Goal: Task Accomplishment & Management: Manage account settings

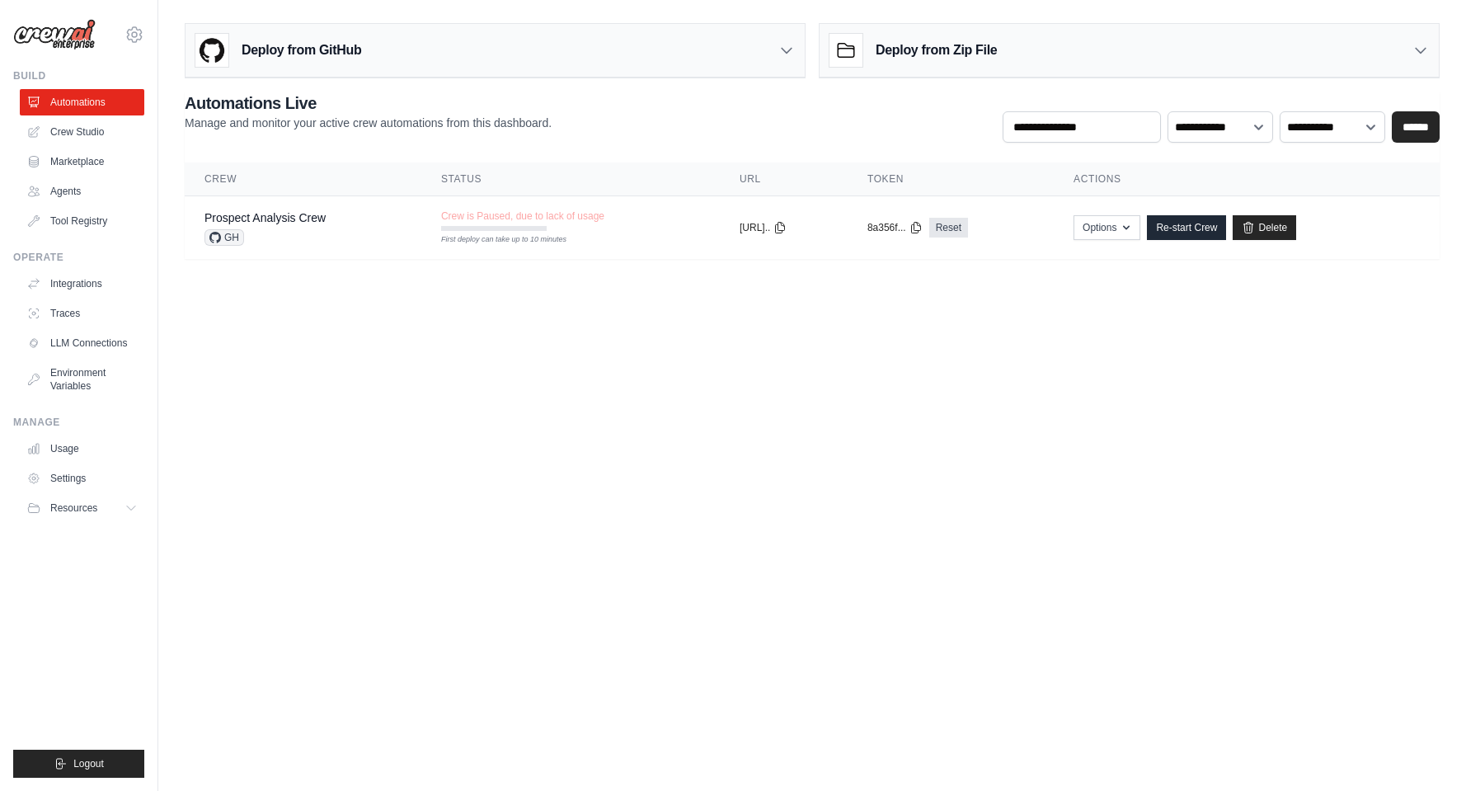
click at [1256, 7] on main "Deploy from GitHub Deploy your project directly from GitHub. Select a repositor…" at bounding box center [812, 147] width 1308 height 295
click at [78, 289] on link "Integrations" at bounding box center [83, 283] width 125 height 26
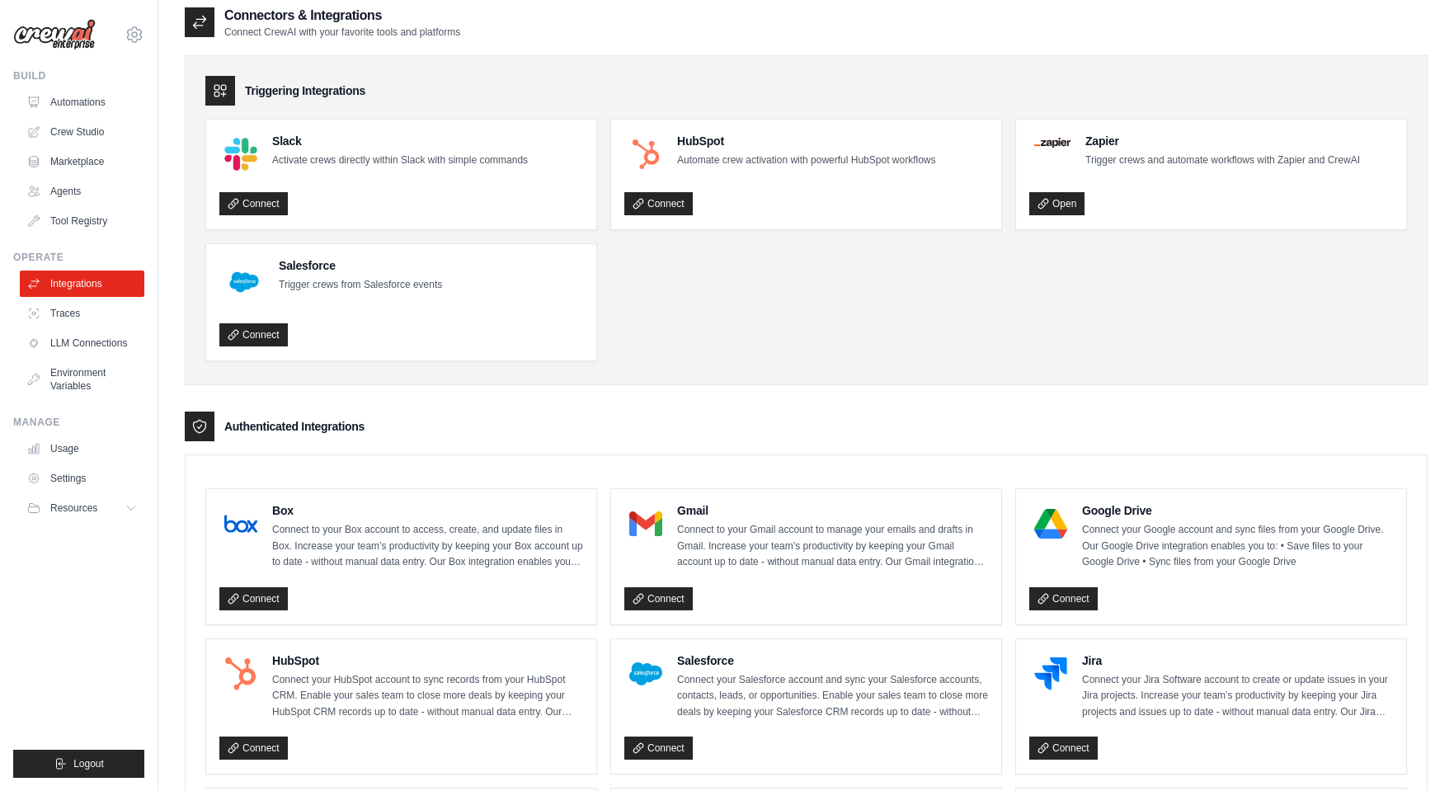
scroll to position [21, 0]
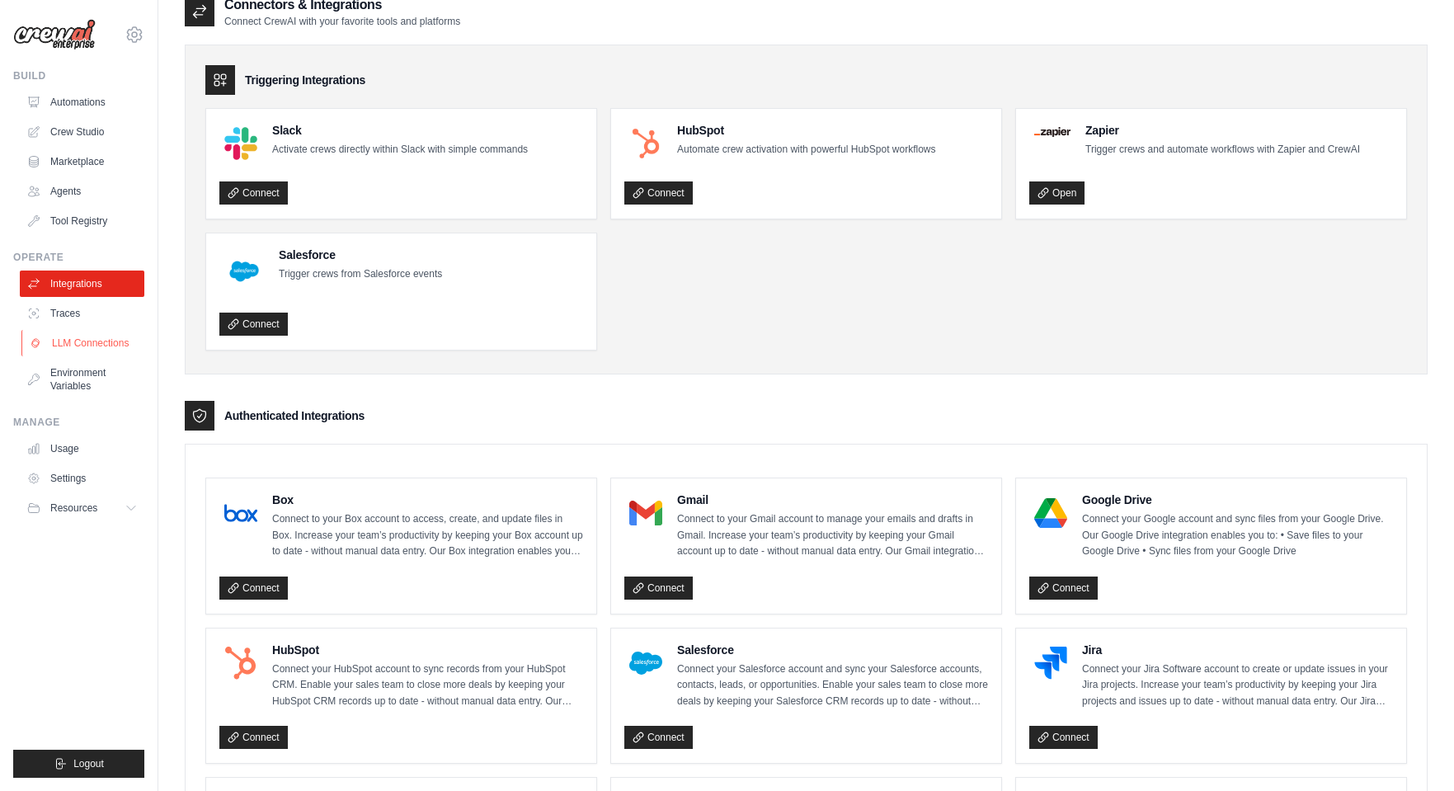
click at [65, 342] on link "LLM Connections" at bounding box center [83, 343] width 125 height 26
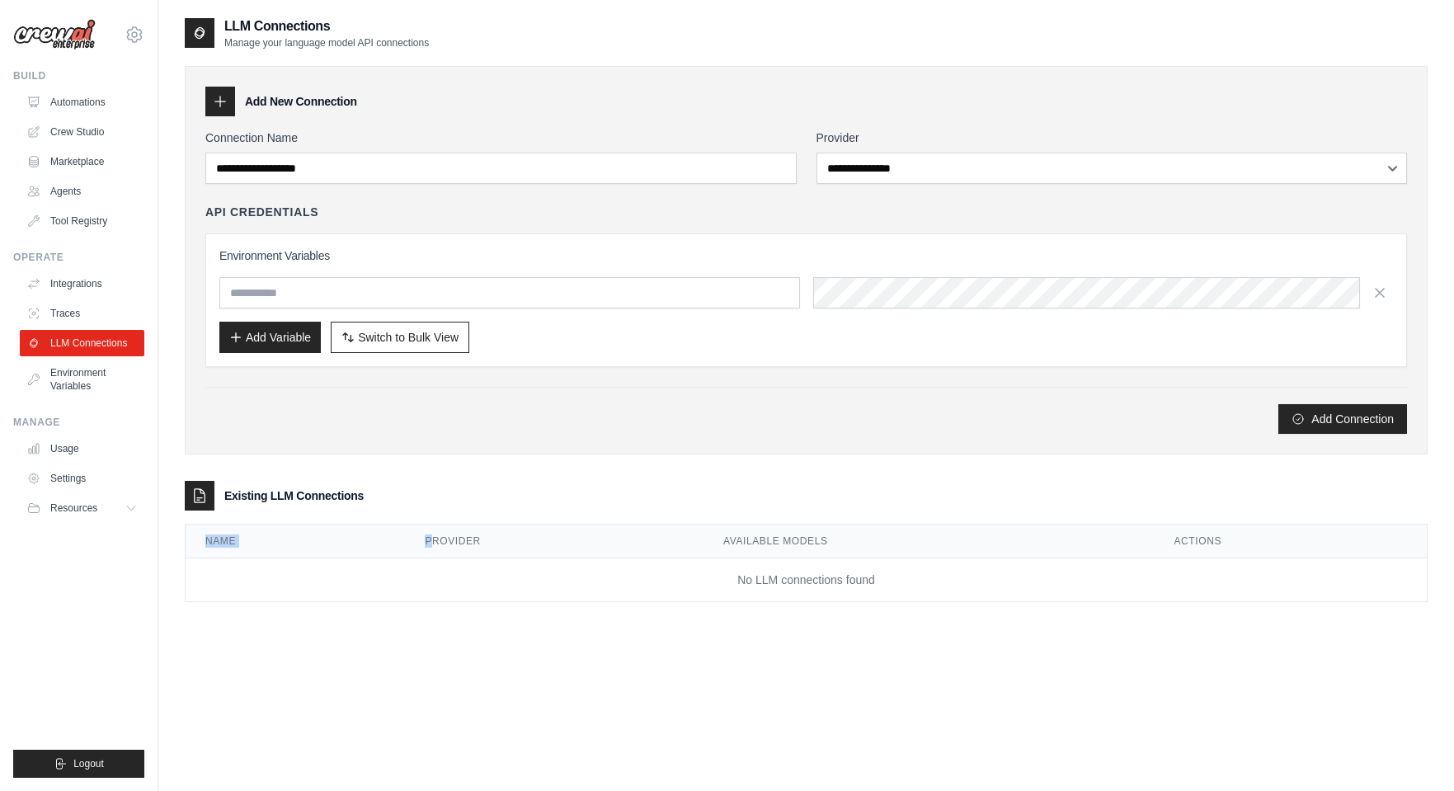
drag, startPoint x: 311, startPoint y: 529, endPoint x: 447, endPoint y: 545, distance: 137.0
click at [447, 545] on tr "Name Provider Available Models Actions" at bounding box center [806, 541] width 1241 height 34
click at [574, 468] on div "**********" at bounding box center [806, 325] width 1243 height 553
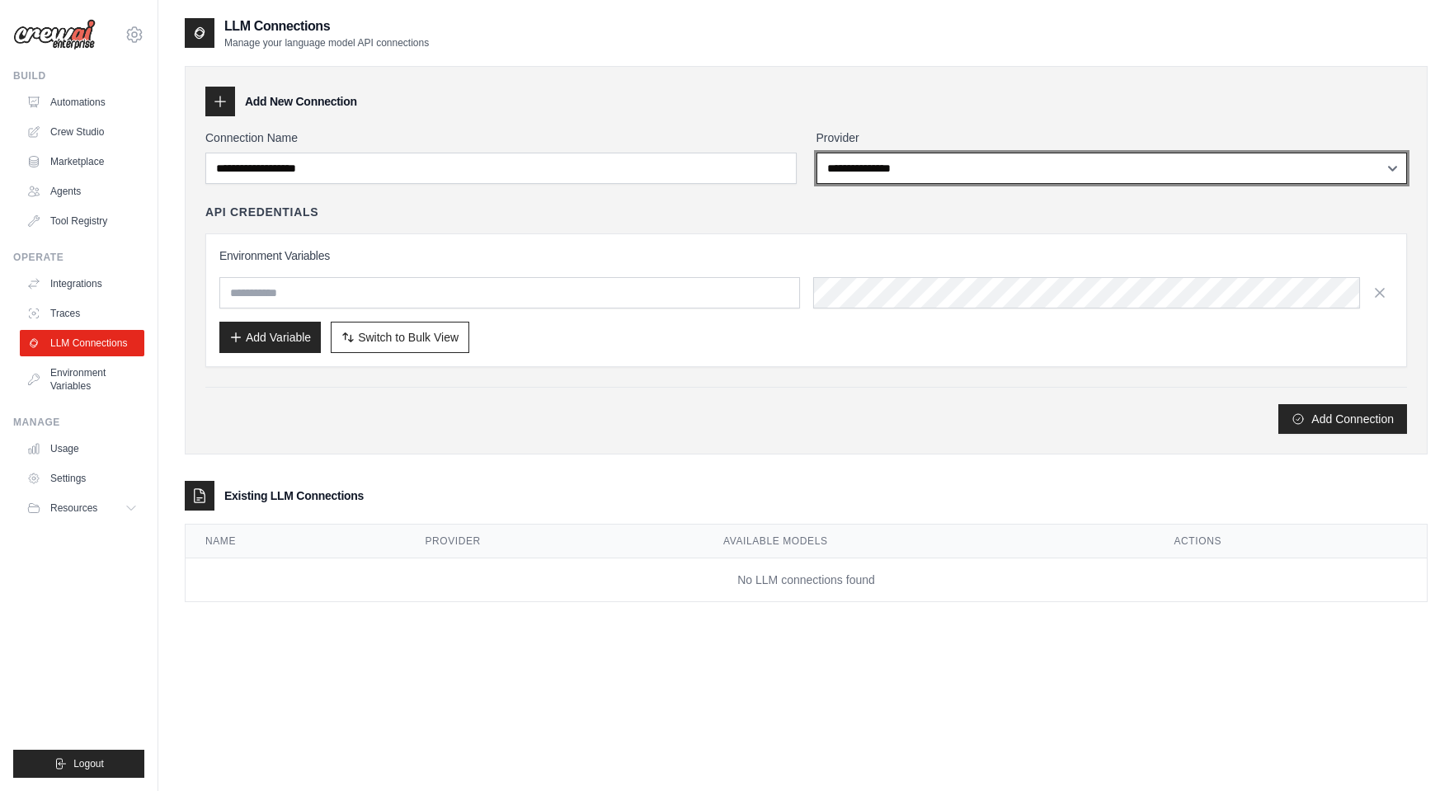
click at [952, 180] on select "**********" at bounding box center [1111, 168] width 591 height 31
click at [1037, 163] on select "**********" at bounding box center [1111, 168] width 591 height 31
select select "*******"
click at [816, 153] on select "**********" at bounding box center [1111, 168] width 591 height 31
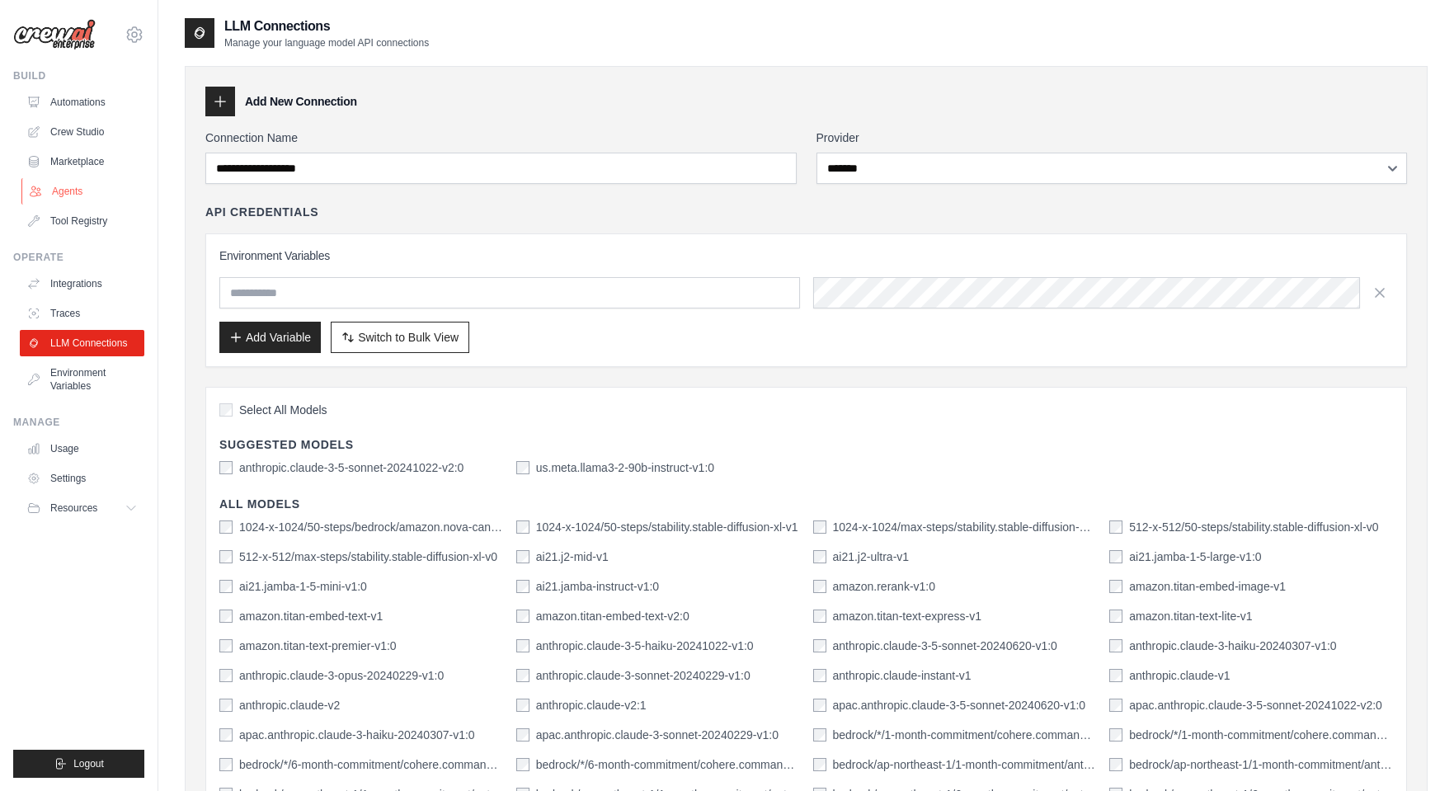
click at [64, 190] on link "Agents" at bounding box center [83, 191] width 125 height 26
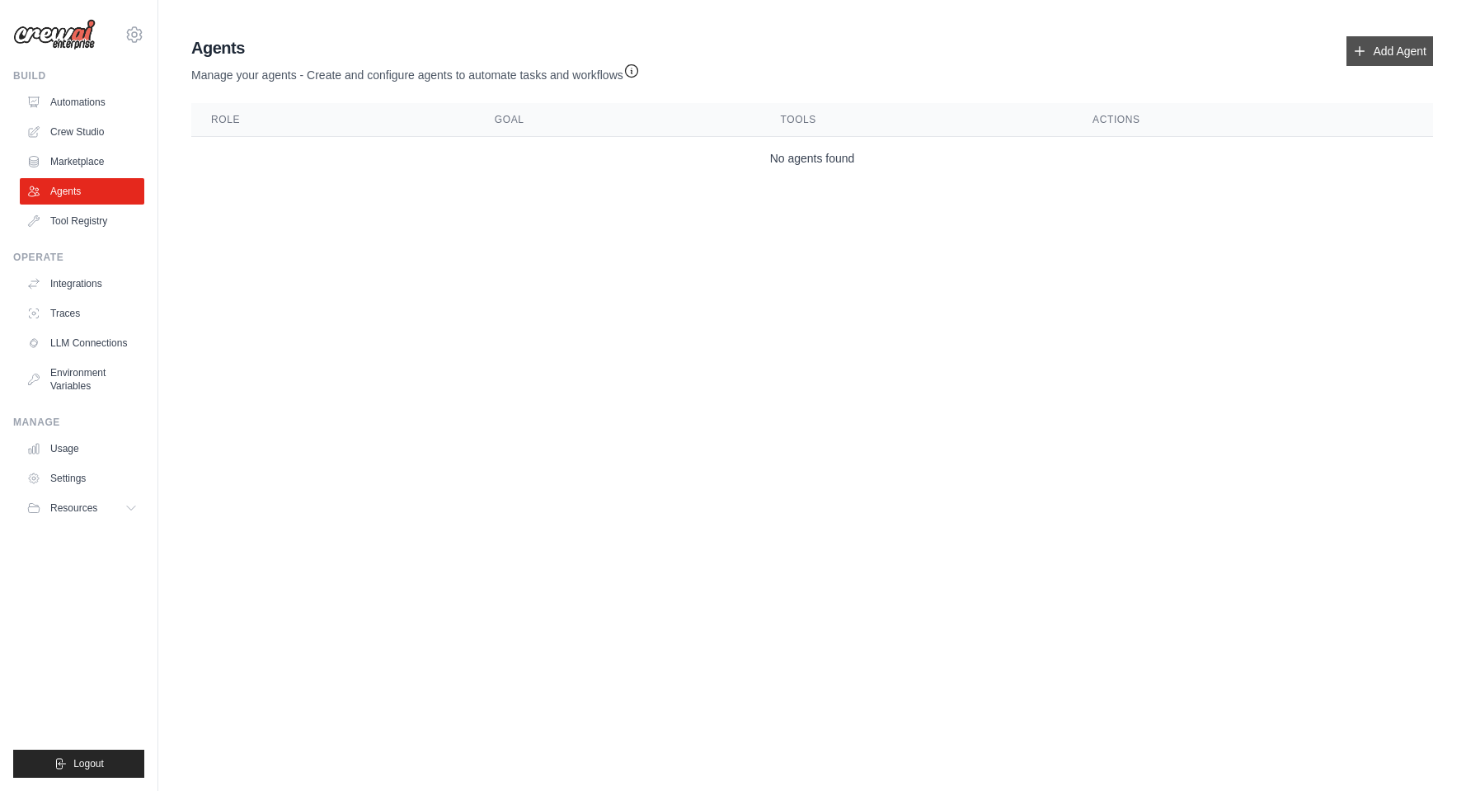
click at [1393, 45] on link "Add Agent" at bounding box center [1390, 51] width 87 height 30
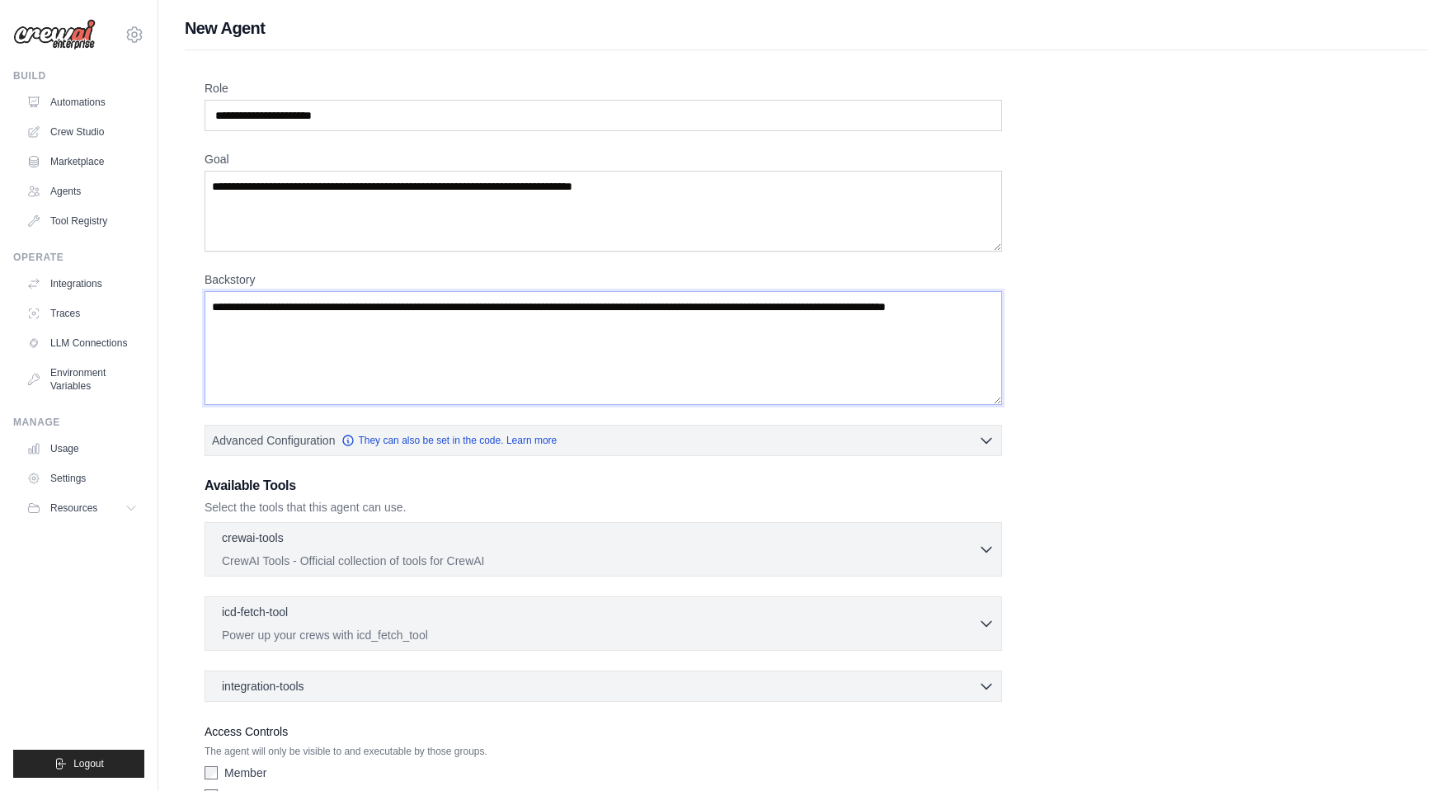
click at [435, 354] on textarea "Backstory" at bounding box center [603, 348] width 797 height 114
click at [381, 222] on textarea "Goal" at bounding box center [603, 211] width 797 height 81
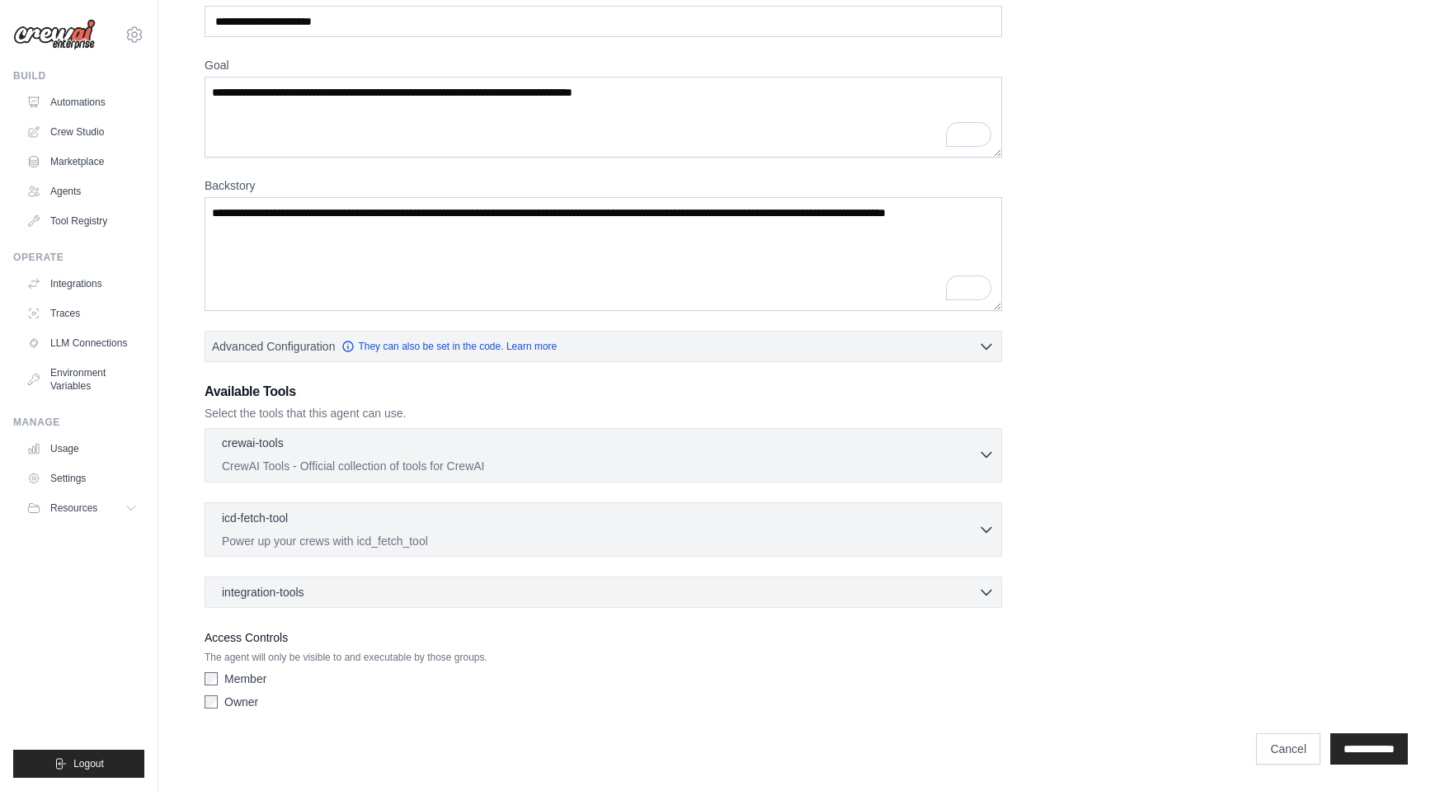
click at [415, 452] on div "crewai-tools 0 selected" at bounding box center [600, 445] width 756 height 20
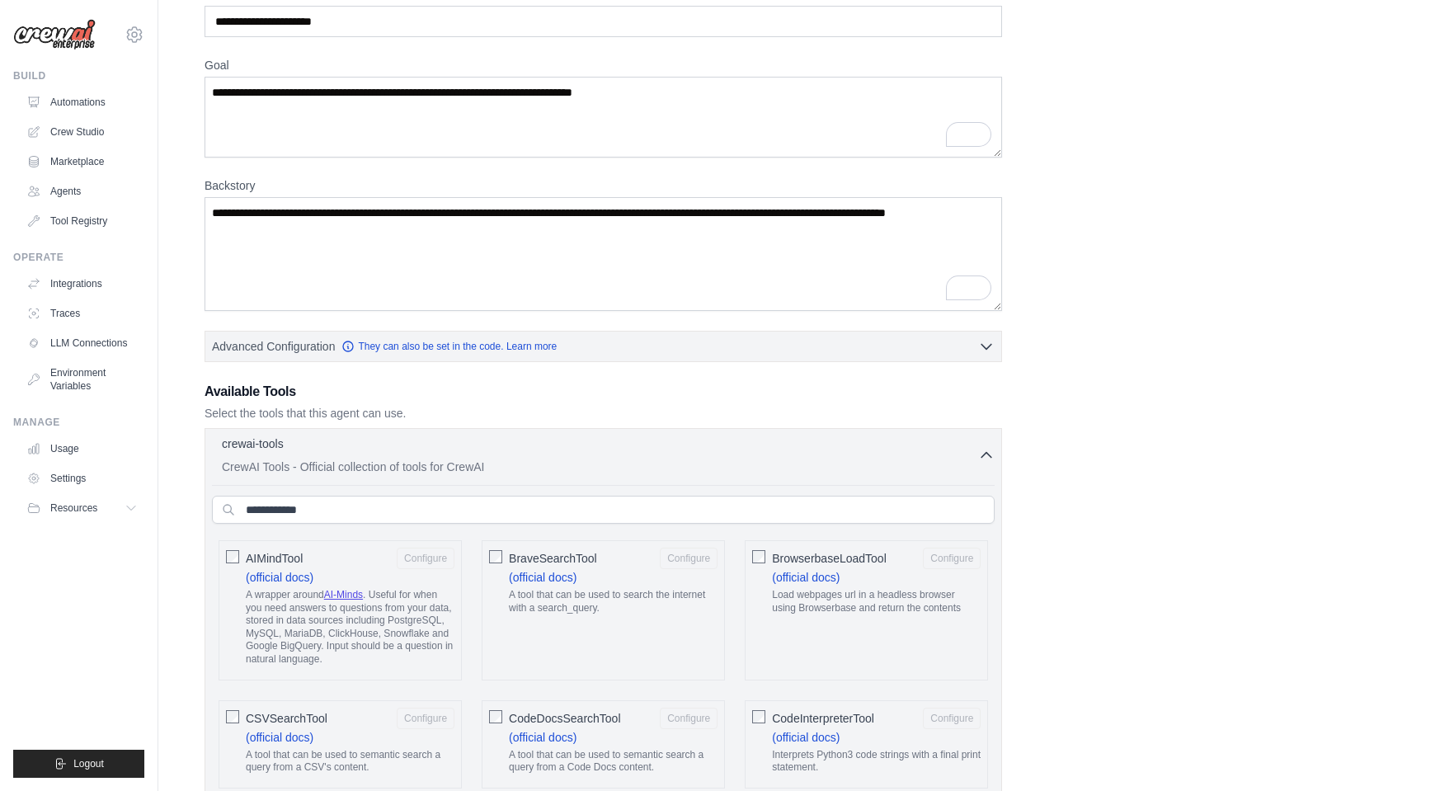
scroll to position [550, 0]
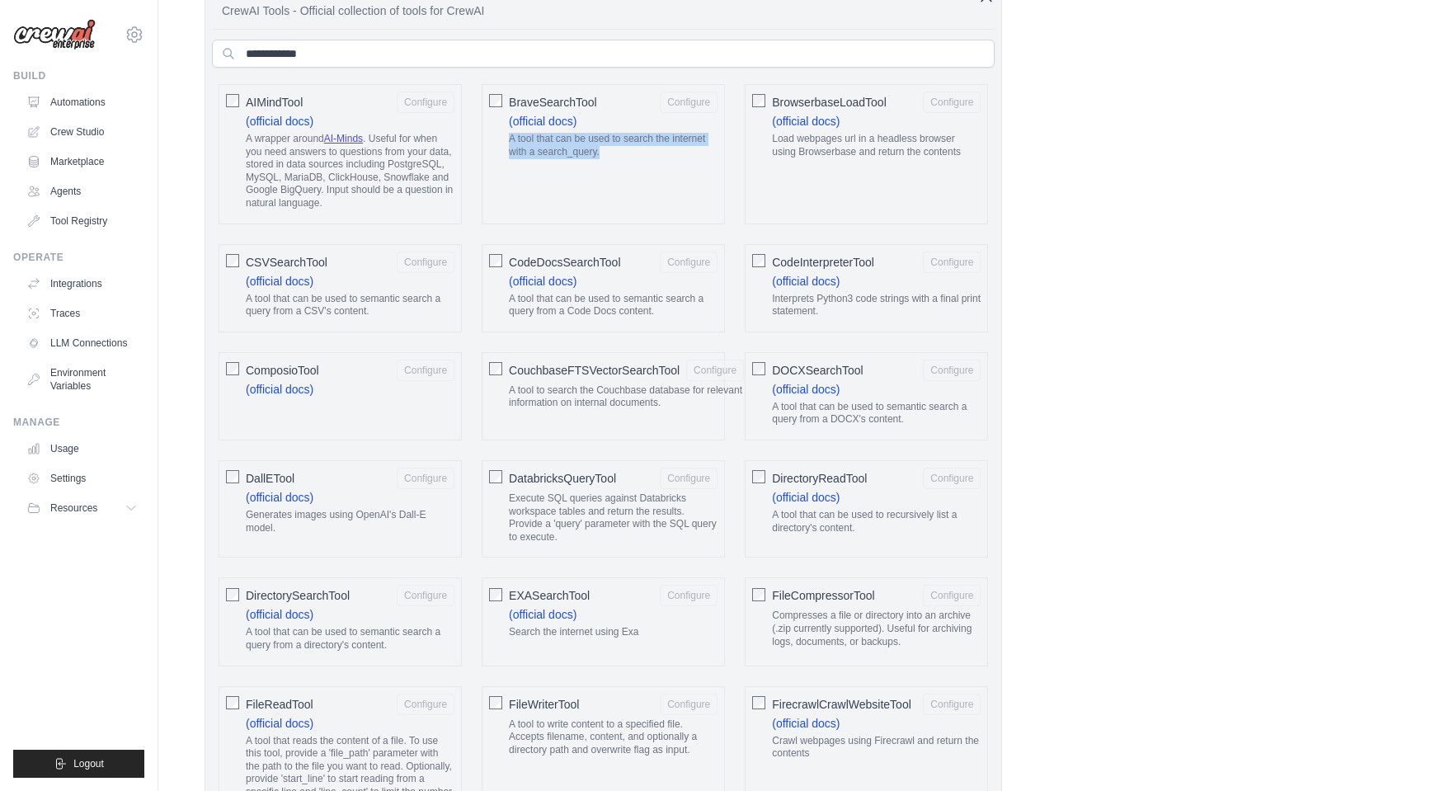
drag, startPoint x: 509, startPoint y: 142, endPoint x: 614, endPoint y: 181, distance: 112.0
click at [614, 181] on div "BraveSearchTool Configure (official docs) A tool that can be used to search the…" at bounding box center [603, 154] width 243 height 140
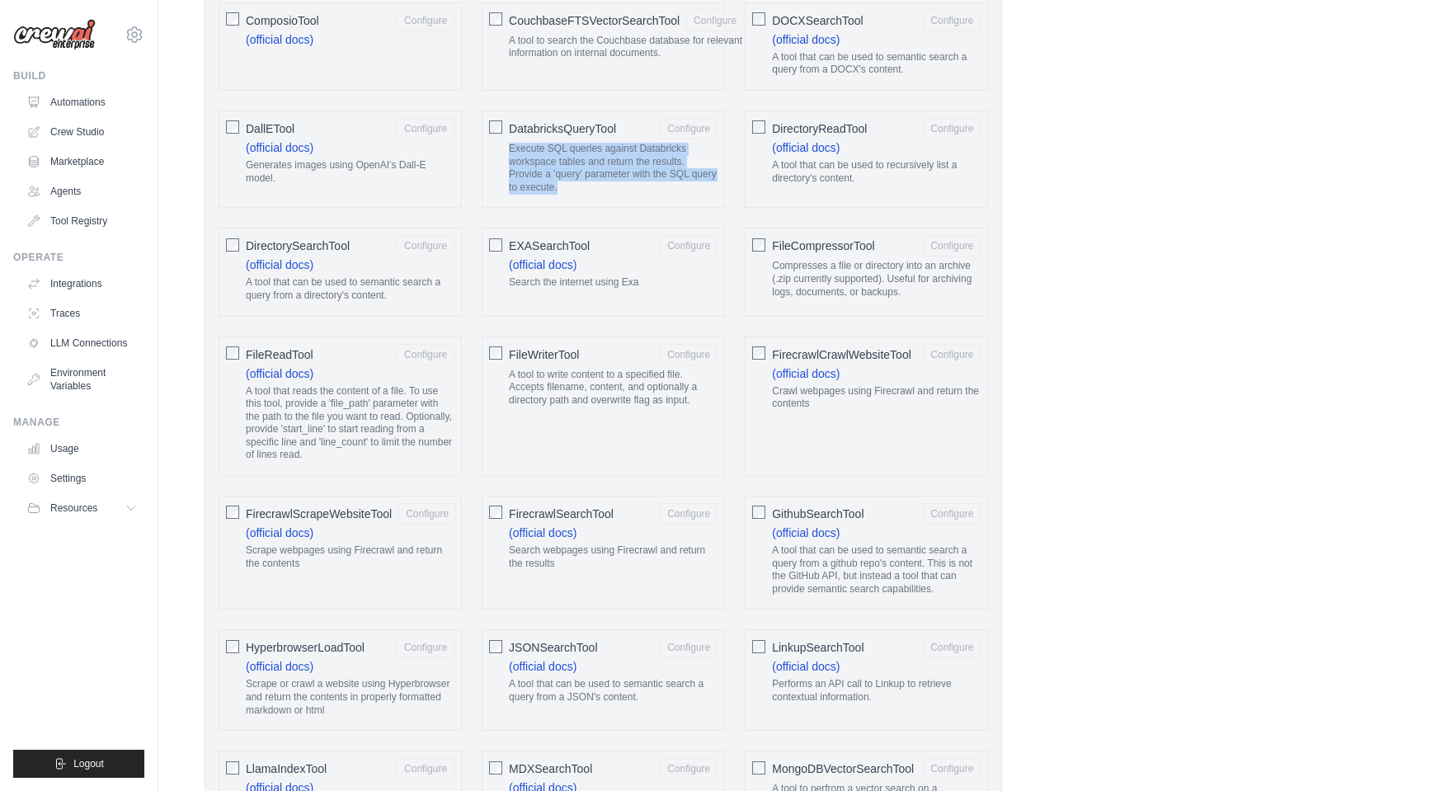
drag, startPoint x: 501, startPoint y: 144, endPoint x: 619, endPoint y: 191, distance: 126.9
click at [619, 191] on div "DatabricksQueryTool Configure Execute SQL queries against Databricks workspace …" at bounding box center [603, 159] width 243 height 97
click at [614, 185] on p "Execute SQL queries against Databricks workspace tables and return the results.…" at bounding box center [613, 168] width 209 height 51
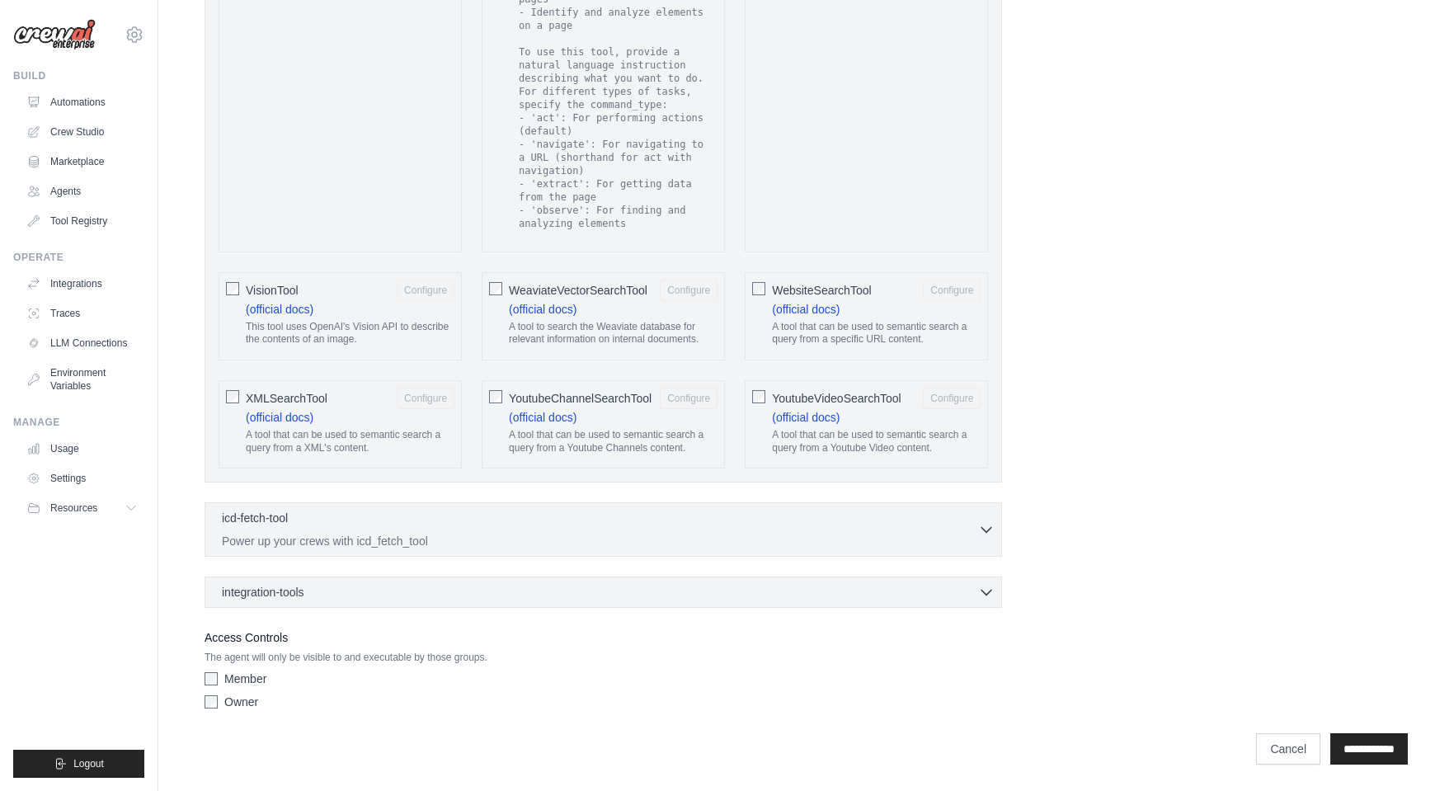
scroll to position [2988, 0]
click at [704, 532] on p "Power up your crews with icd_fetch_tool" at bounding box center [600, 540] width 756 height 16
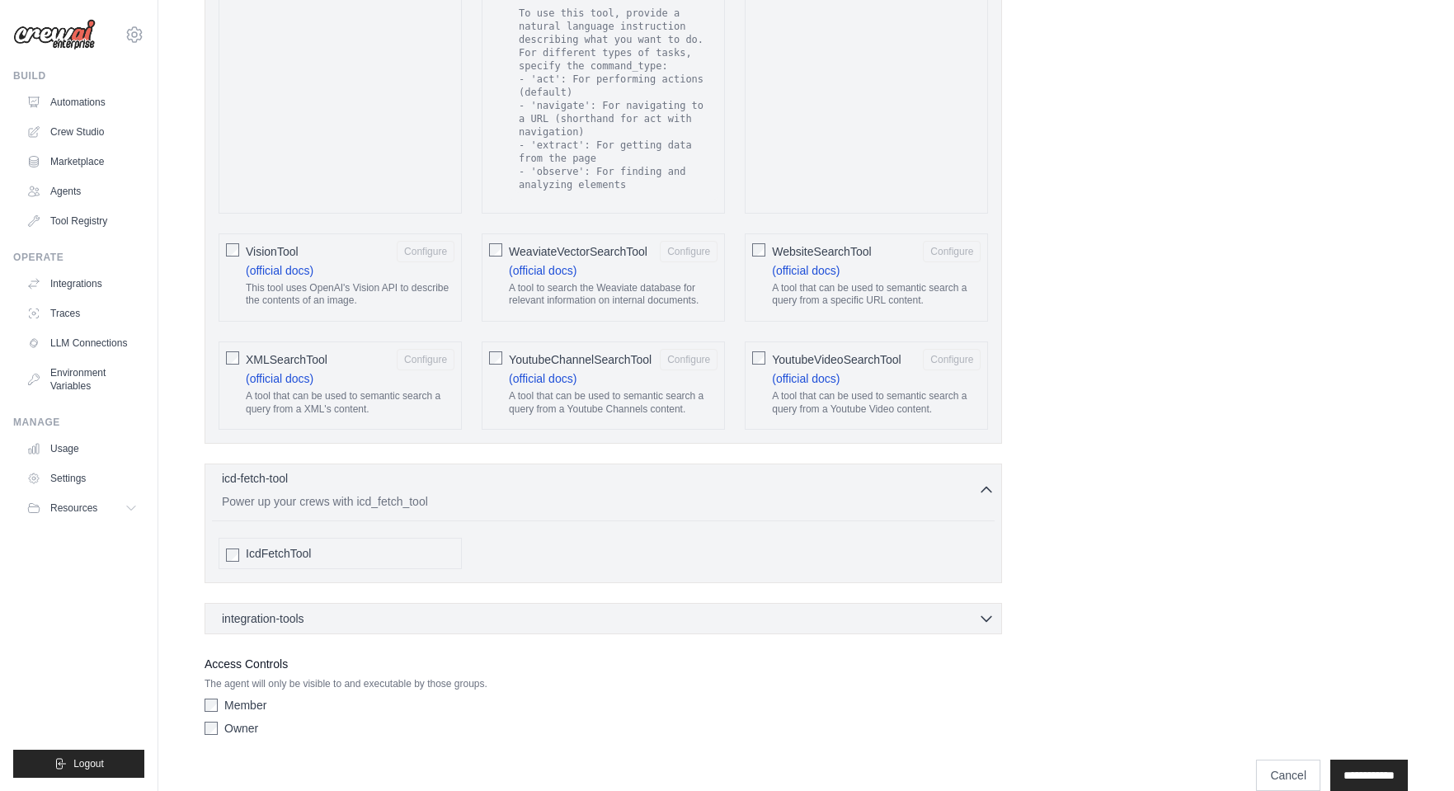
click at [704, 510] on p "Power up your crews with icd_fetch_tool" at bounding box center [600, 501] width 756 height 16
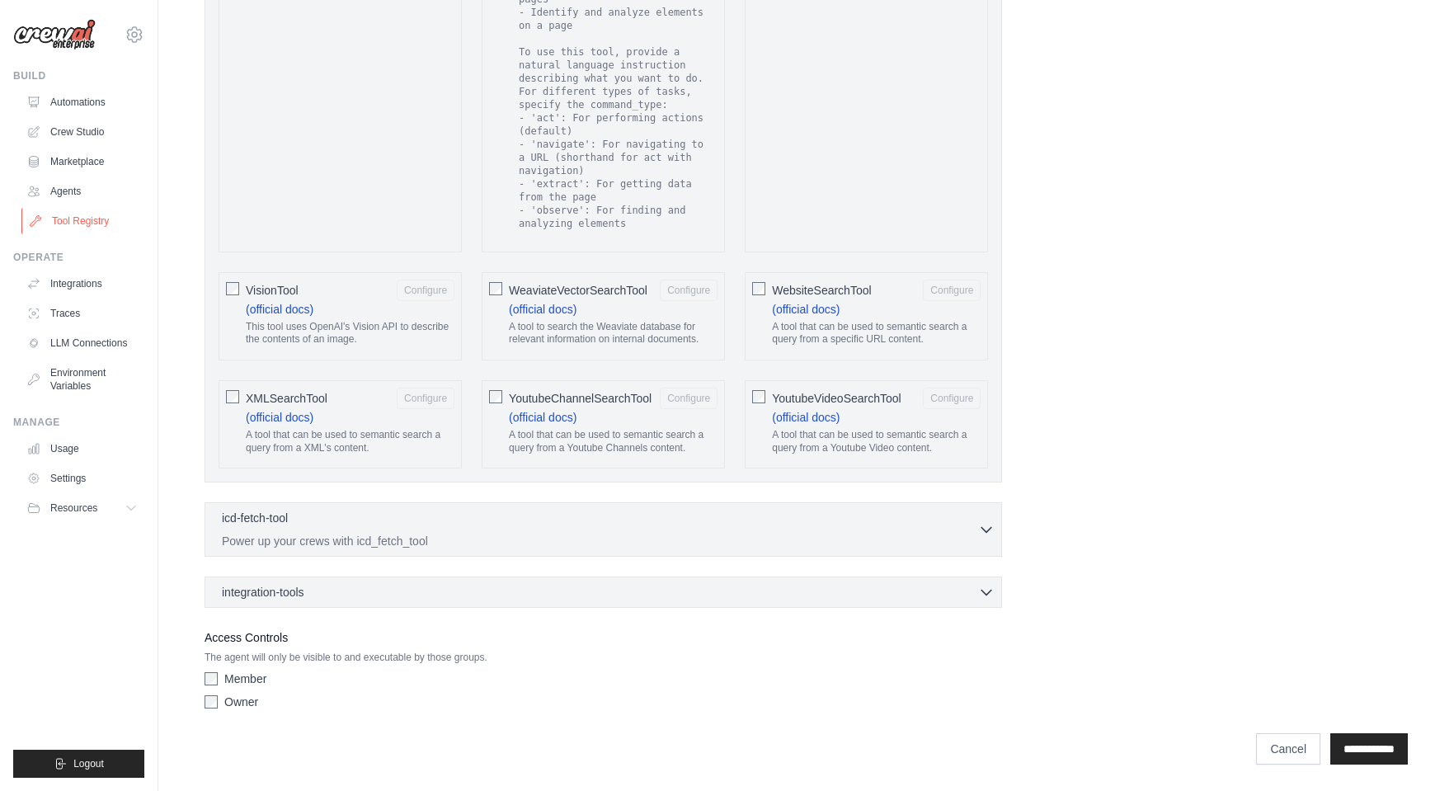
click at [81, 224] on link "Tool Registry" at bounding box center [83, 221] width 125 height 26
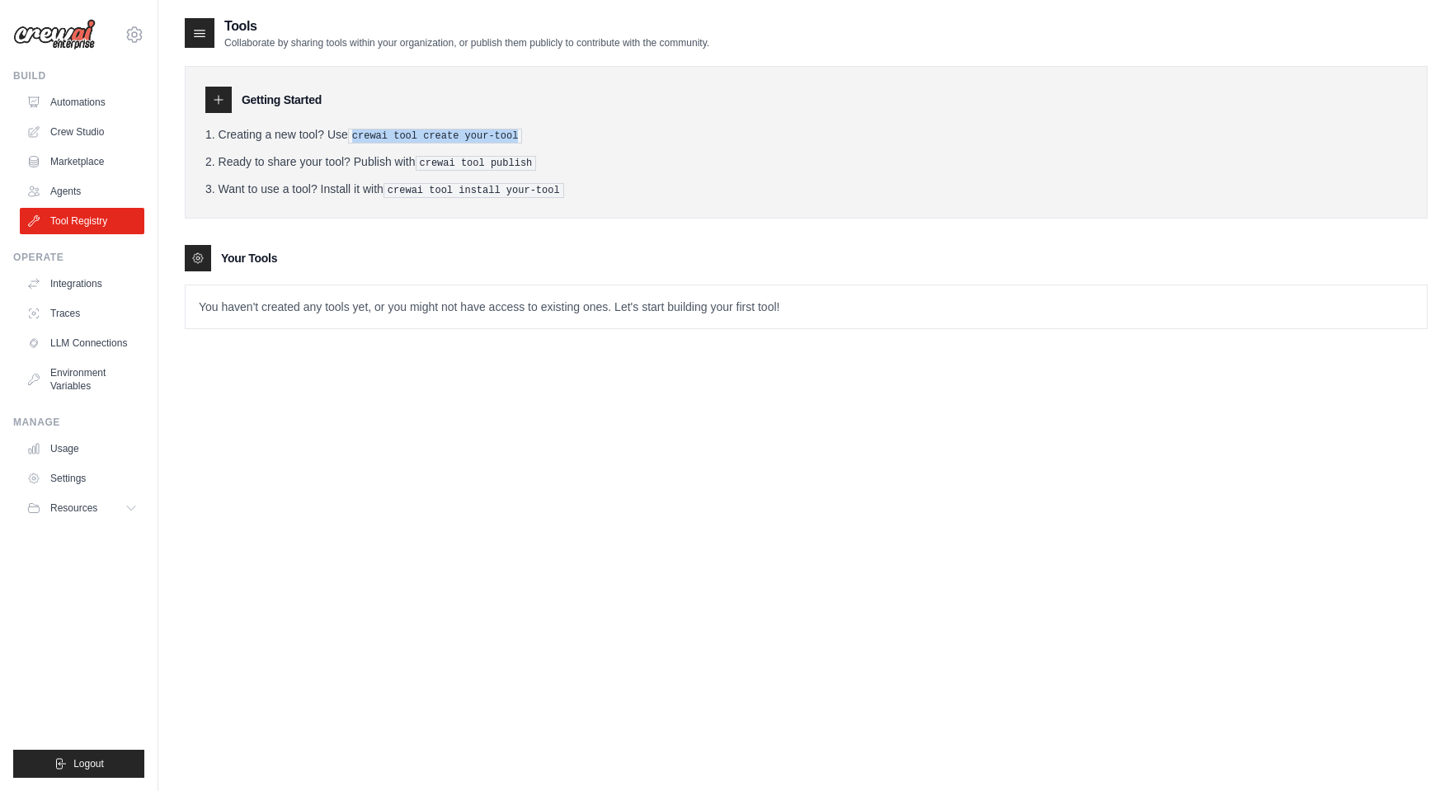
drag, startPoint x: 360, startPoint y: 140, endPoint x: 550, endPoint y: 138, distance: 189.7
click at [550, 138] on li "Creating a new tool? Use crewai tool create your-tool" at bounding box center [806, 134] width 1202 height 17
click at [637, 143] on ol "Creating a new tool? Use crewai tool create your-tool Ready to share your tool?…" at bounding box center [806, 162] width 1202 height 72
drag, startPoint x: 249, startPoint y: 49, endPoint x: 835, endPoint y: 41, distance: 586.4
click at [835, 41] on div "Tools Collaborate by sharing tools within your organization, or publish them pu…" at bounding box center [806, 32] width 1243 height 33
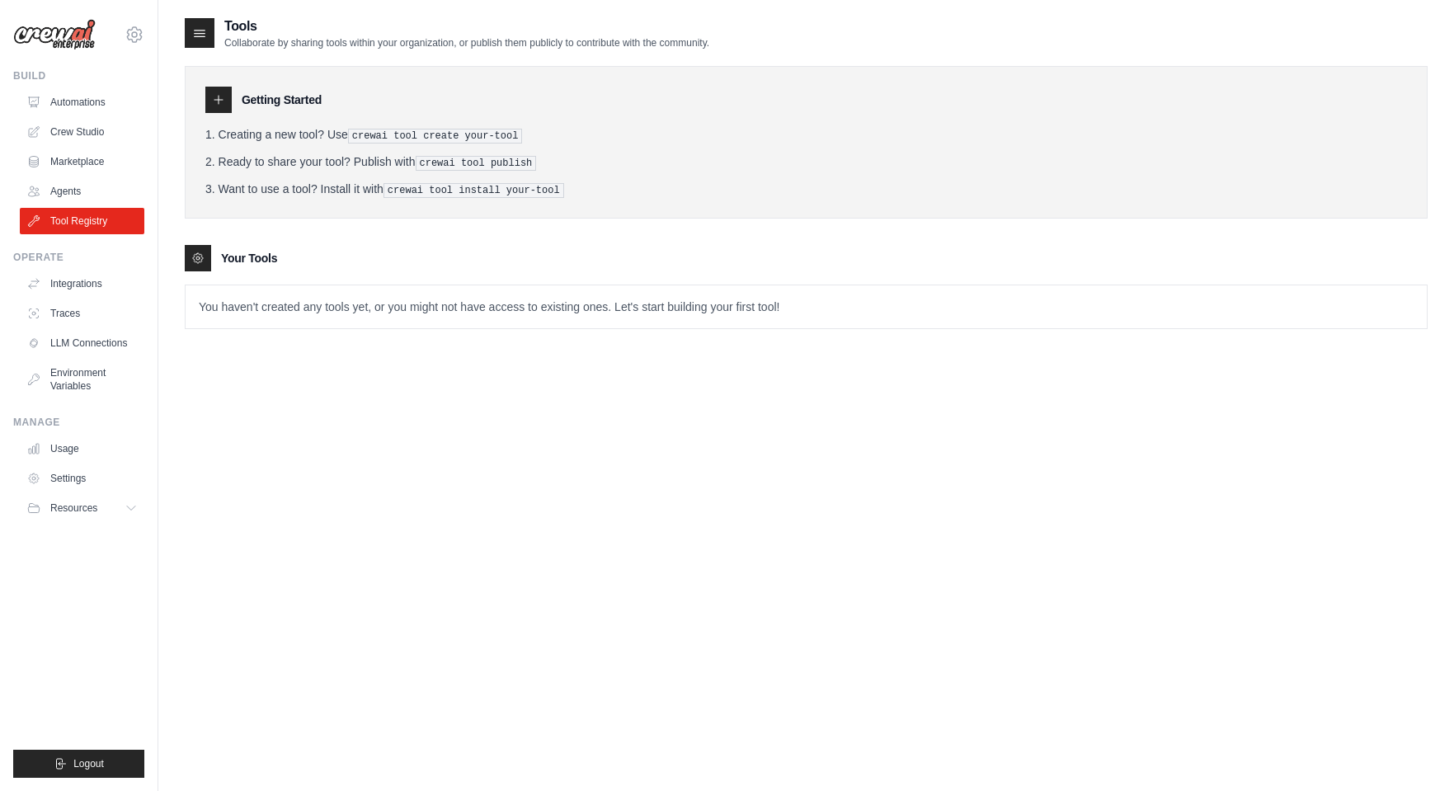
click at [835, 41] on div "Tools Collaborate by sharing tools within your organization, or publish them pu…" at bounding box center [806, 32] width 1243 height 33
drag, startPoint x: 462, startPoint y: 42, endPoint x: 840, endPoint y: 49, distance: 378.6
click at [840, 49] on div "Tools Collaborate by sharing tools within your organization, or publish them pu…" at bounding box center [806, 32] width 1243 height 33
drag, startPoint x: 840, startPoint y: 49, endPoint x: 510, endPoint y: 121, distance: 337.7
click at [840, 49] on div "Tools Collaborate by sharing tools within your organization, or publish them pu…" at bounding box center [806, 32] width 1243 height 33
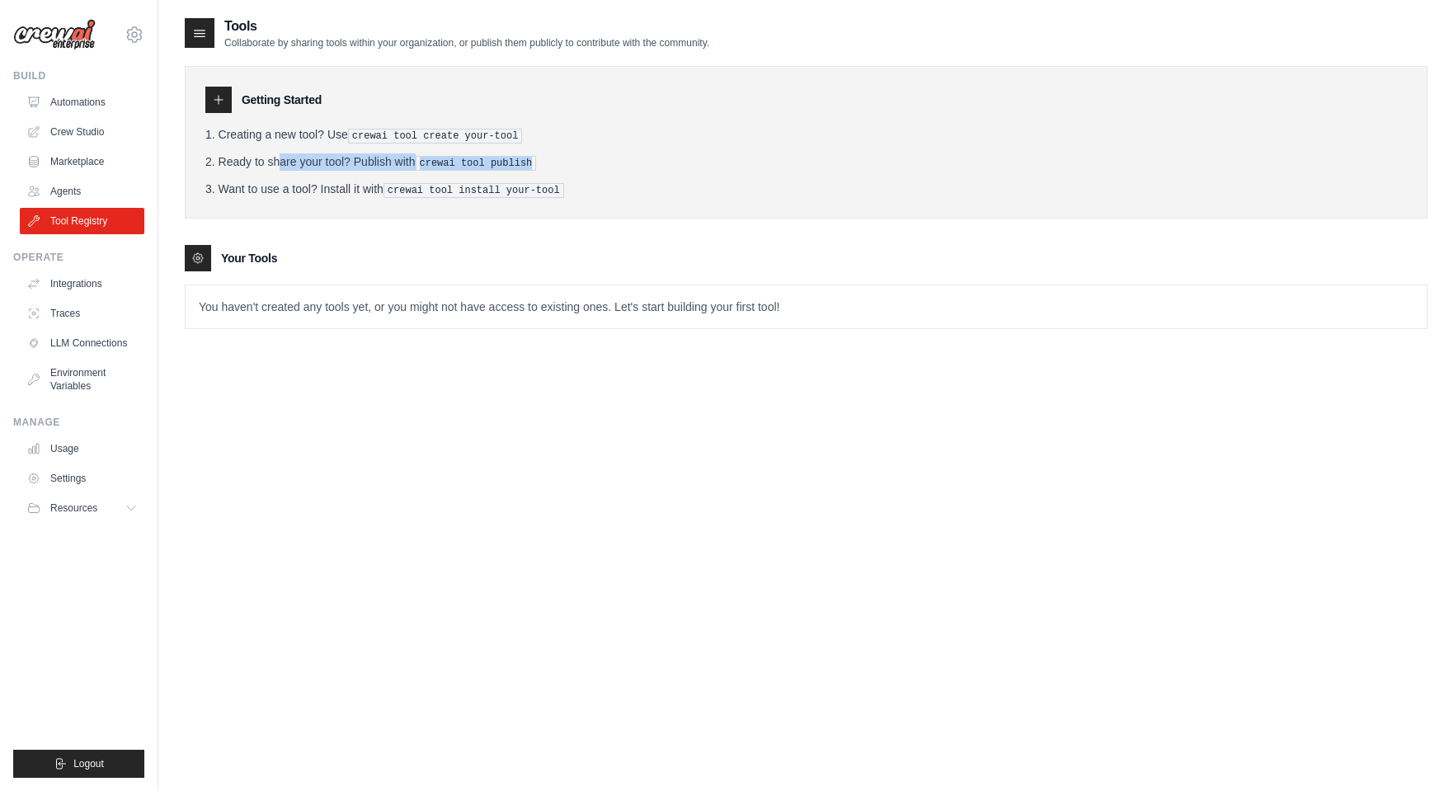
drag, startPoint x: 234, startPoint y: 158, endPoint x: 619, endPoint y: 176, distance: 385.5
click at [619, 176] on ol "Creating a new tool? Use crewai tool create your-tool Ready to share your tool?…" at bounding box center [806, 162] width 1202 height 72
drag, startPoint x: 215, startPoint y: 190, endPoint x: 749, endPoint y: 179, distance: 533.7
click at [749, 181] on li "Want to use a tool? Install it with crewai tool install your-tool" at bounding box center [806, 189] width 1202 height 17
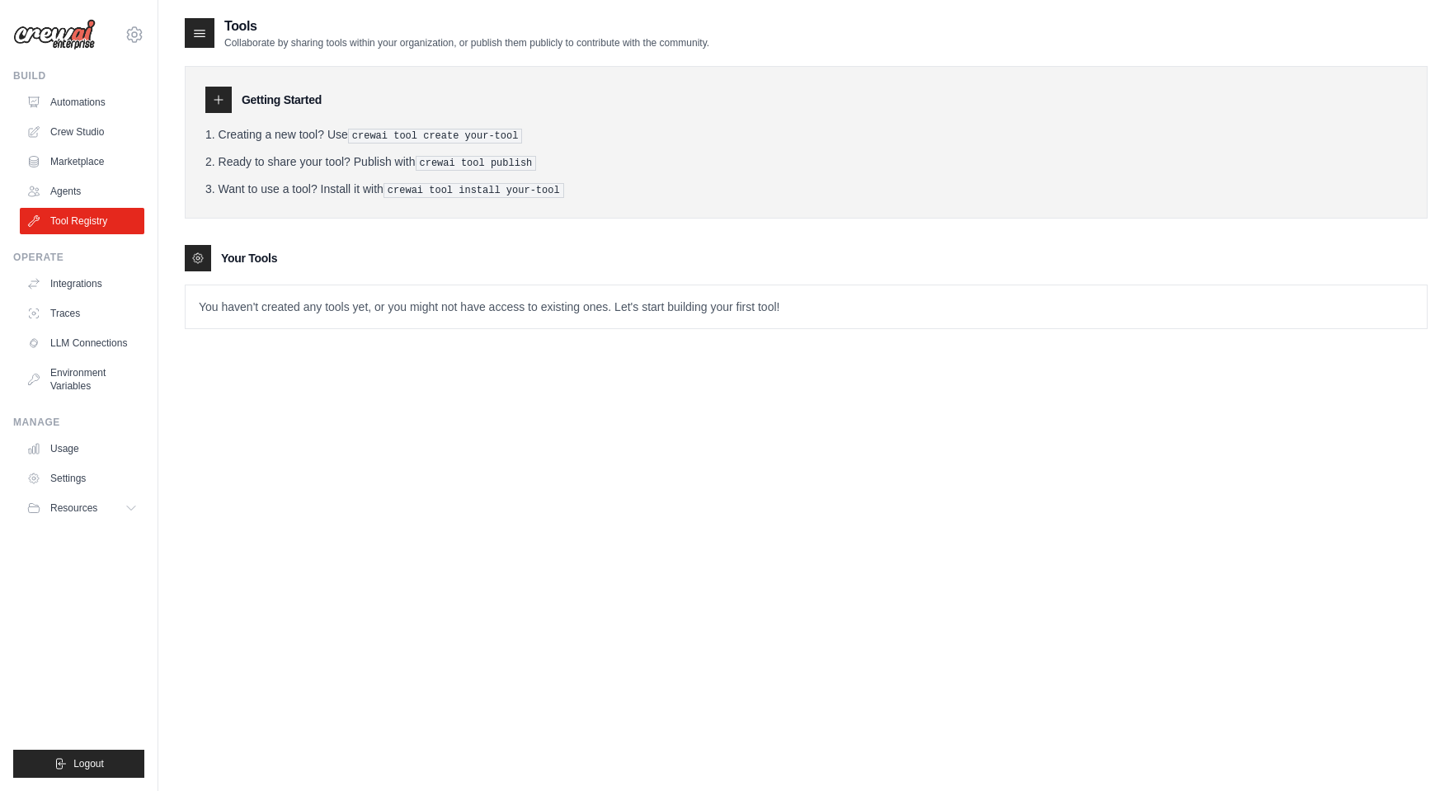
drag, startPoint x: 761, startPoint y: 179, endPoint x: 322, endPoint y: 188, distance: 439.6
click at [730, 181] on li "Want to use a tool? Install it with crewai tool install your-tool" at bounding box center [806, 189] width 1202 height 17
click at [92, 87] on div "Build Automations Crew Studio Marketplace Agents" at bounding box center [78, 151] width 131 height 165
click at [87, 96] on link "Automations" at bounding box center [83, 102] width 125 height 26
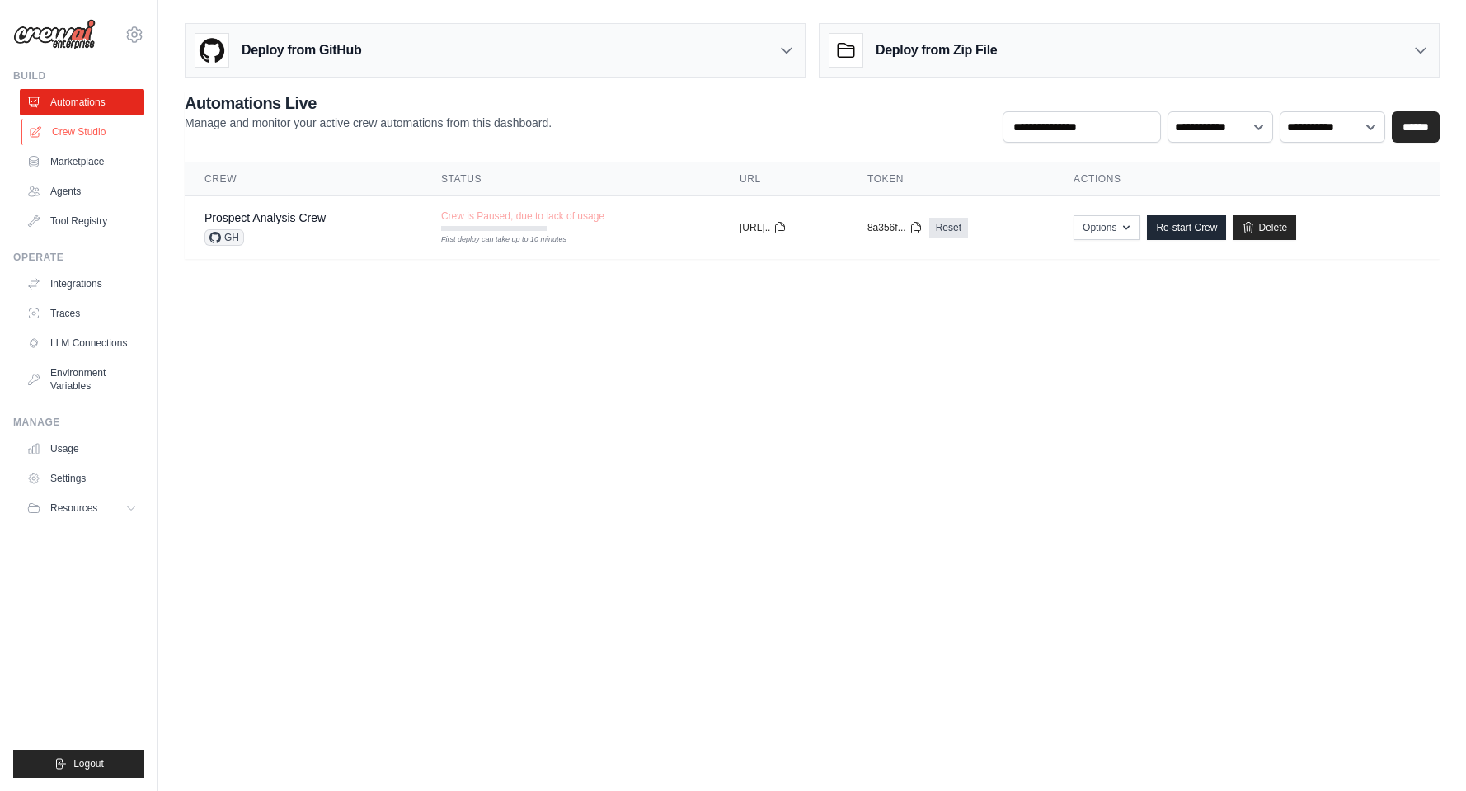
click at [82, 133] on link "Crew Studio" at bounding box center [83, 132] width 125 height 26
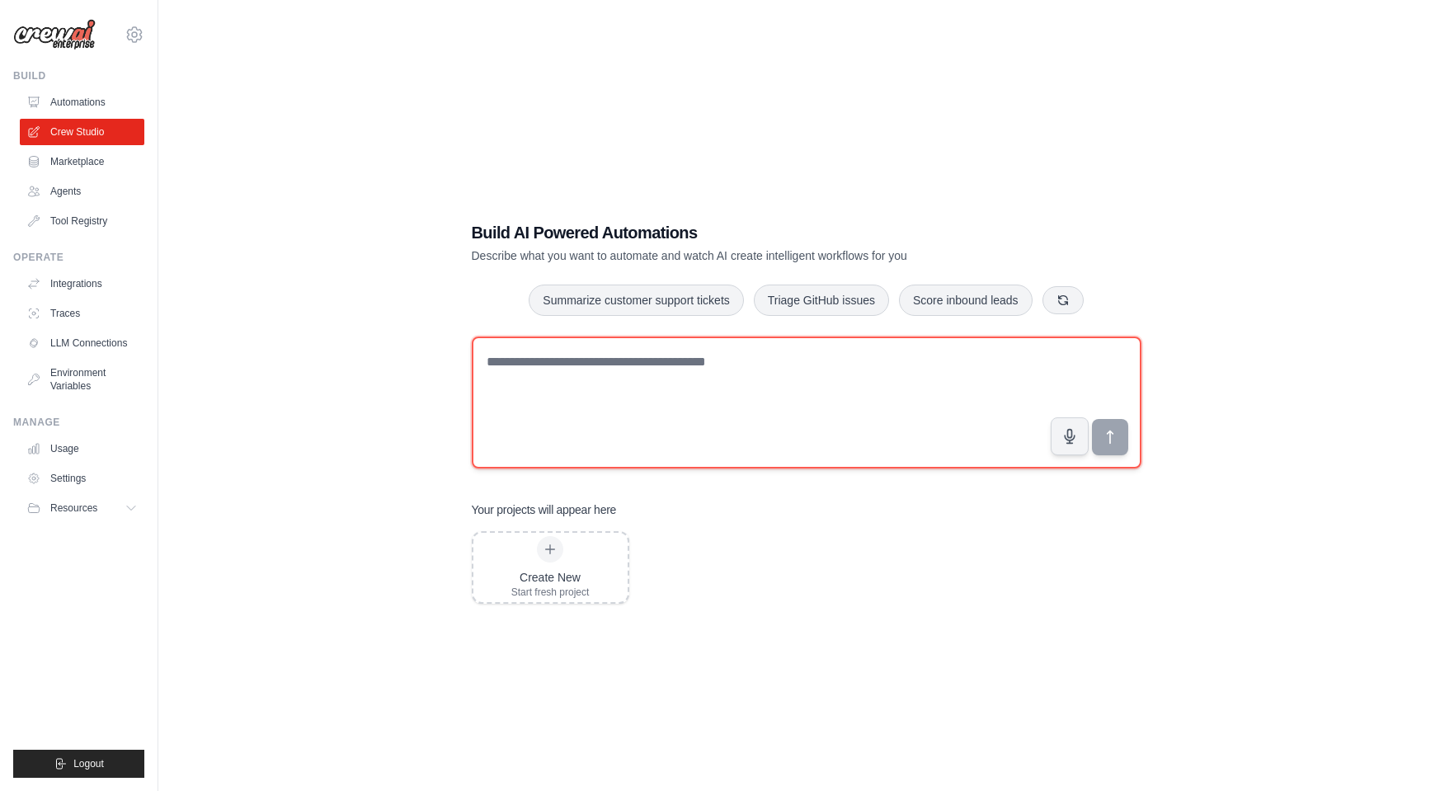
drag, startPoint x: 651, startPoint y: 365, endPoint x: 528, endPoint y: 351, distance: 123.7
click at [636, 364] on textarea at bounding box center [807, 402] width 670 height 132
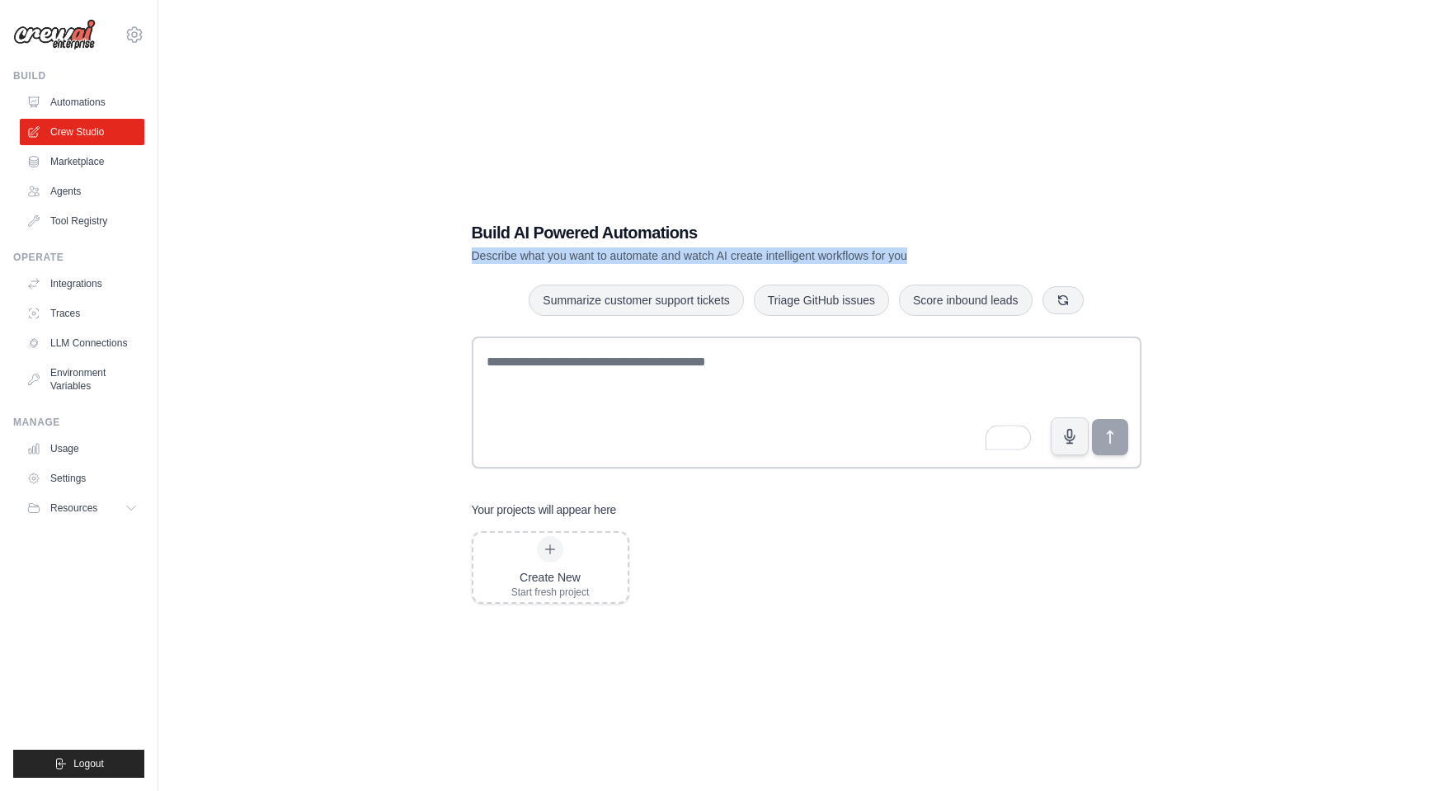
drag, startPoint x: 969, startPoint y: 248, endPoint x: 423, endPoint y: 252, distance: 545.9
click at [426, 252] on div "Build AI Powered Automations Describe what you want to automate and watch AI cr…" at bounding box center [806, 411] width 1243 height 791
click at [423, 252] on div "Build AI Powered Automations Describe what you want to automate and watch AI cr…" at bounding box center [806, 411] width 1243 height 791
drag, startPoint x: 755, startPoint y: 256, endPoint x: 955, endPoint y: 254, distance: 200.4
click at [953, 255] on p "Describe what you want to automate and watch AI create intelligent workflows fo…" at bounding box center [749, 255] width 554 height 16
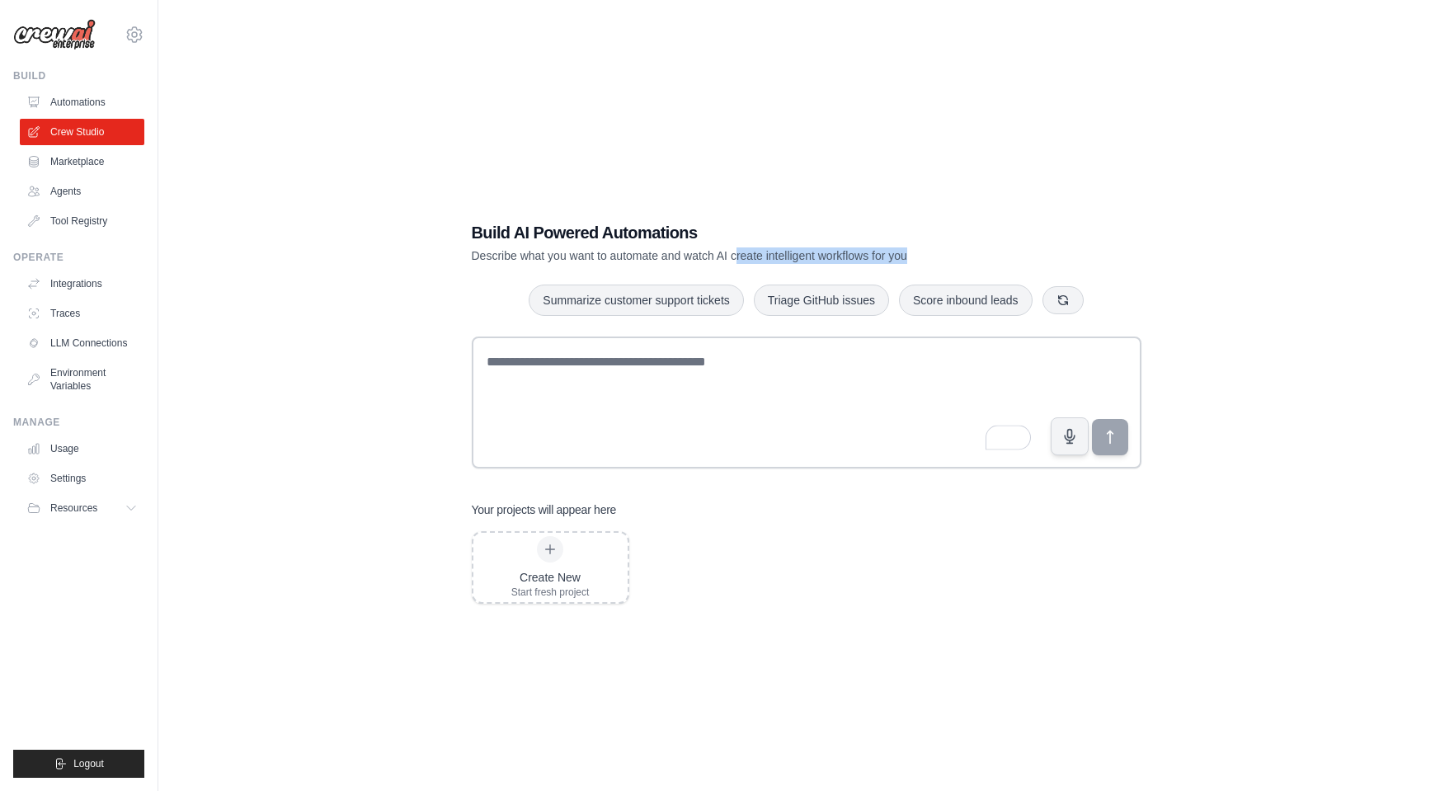
click at [955, 254] on p "Describe what you want to automate and watch AI create intelligent workflows fo…" at bounding box center [749, 255] width 554 height 16
click at [89, 280] on link "Integrations" at bounding box center [83, 283] width 125 height 26
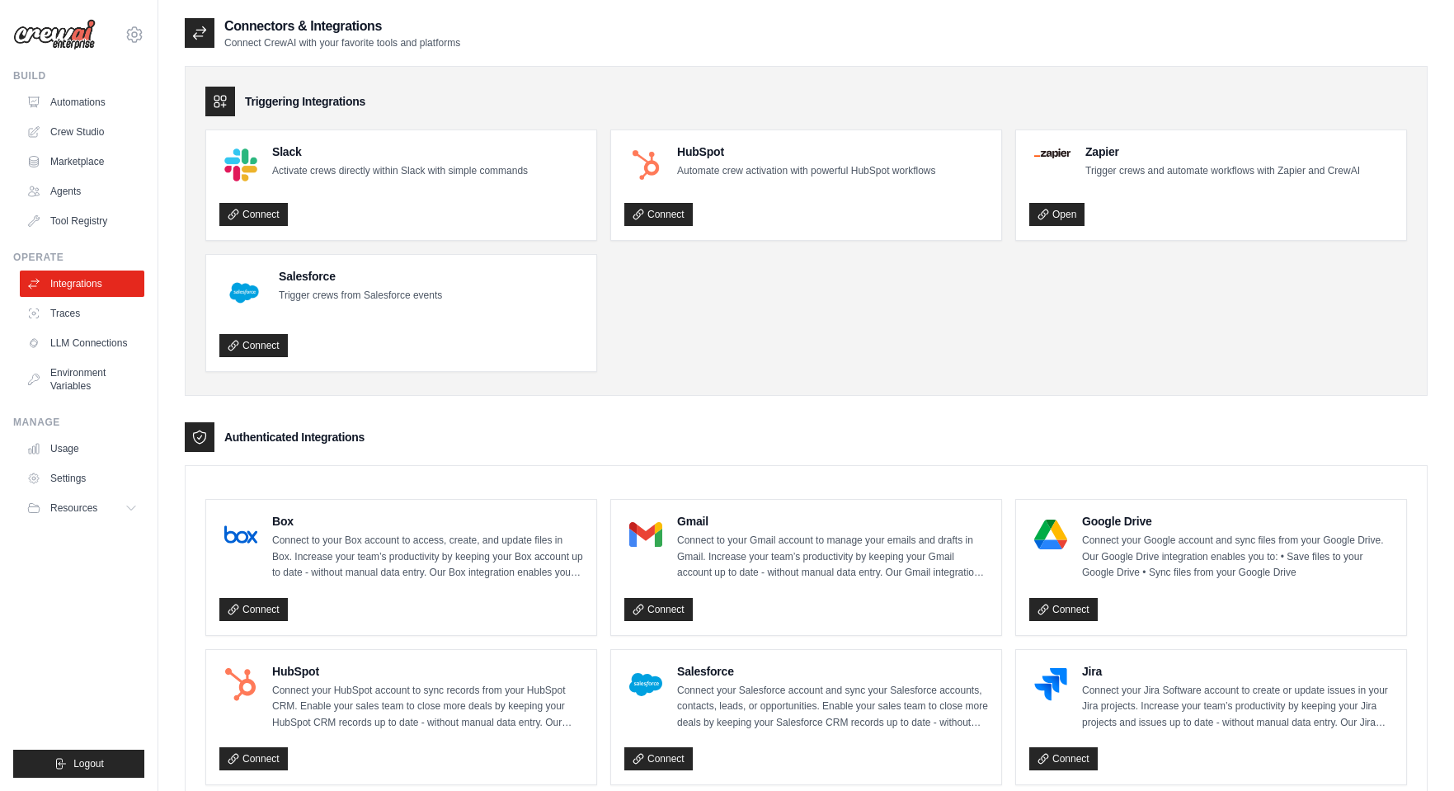
click at [82, 115] on ul "Automations Crew Studio Marketplace Agents Tool Registry" at bounding box center [82, 161] width 125 height 145
click at [81, 102] on link "Automations" at bounding box center [83, 102] width 125 height 26
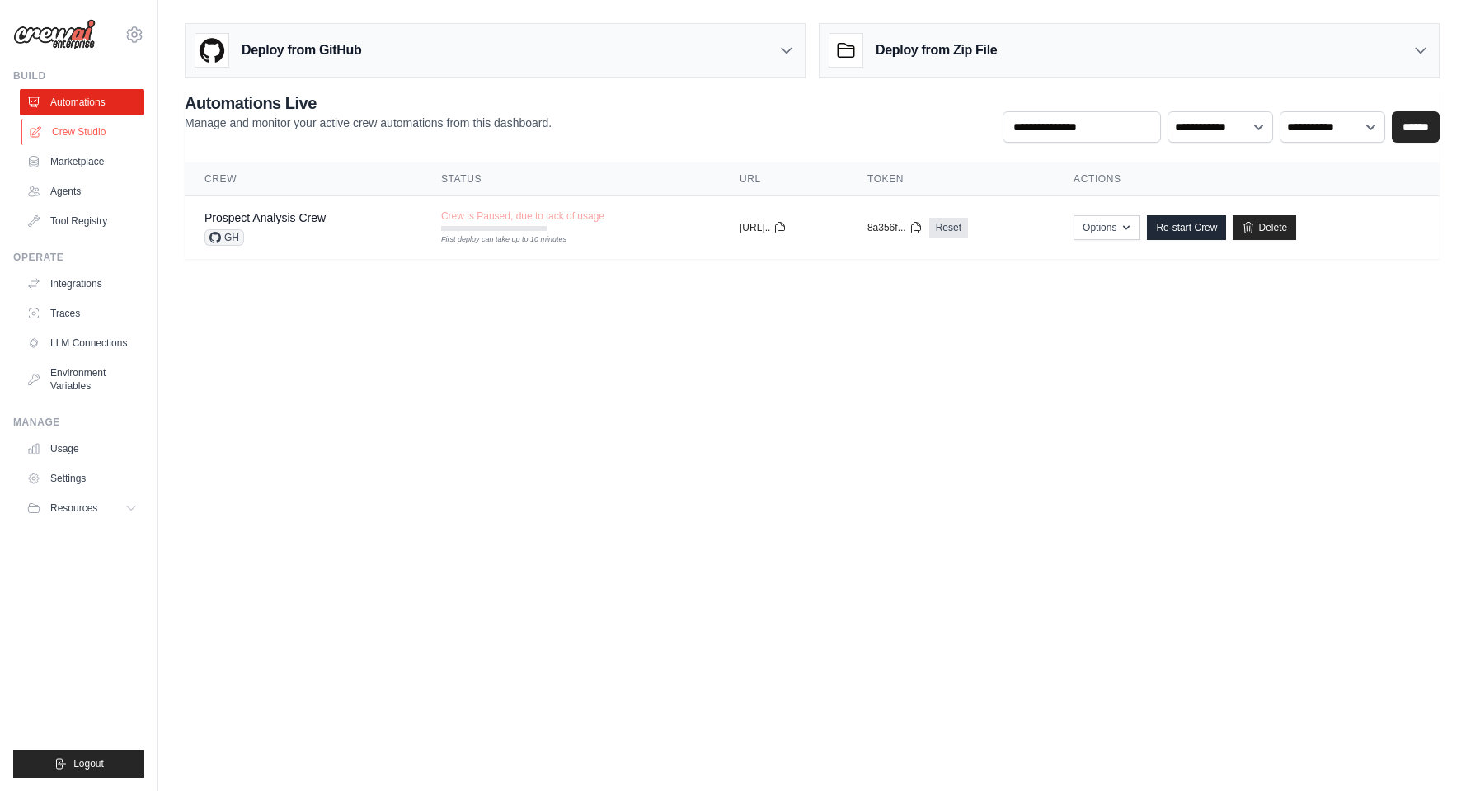
click at [108, 126] on link "Crew Studio" at bounding box center [83, 132] width 125 height 26
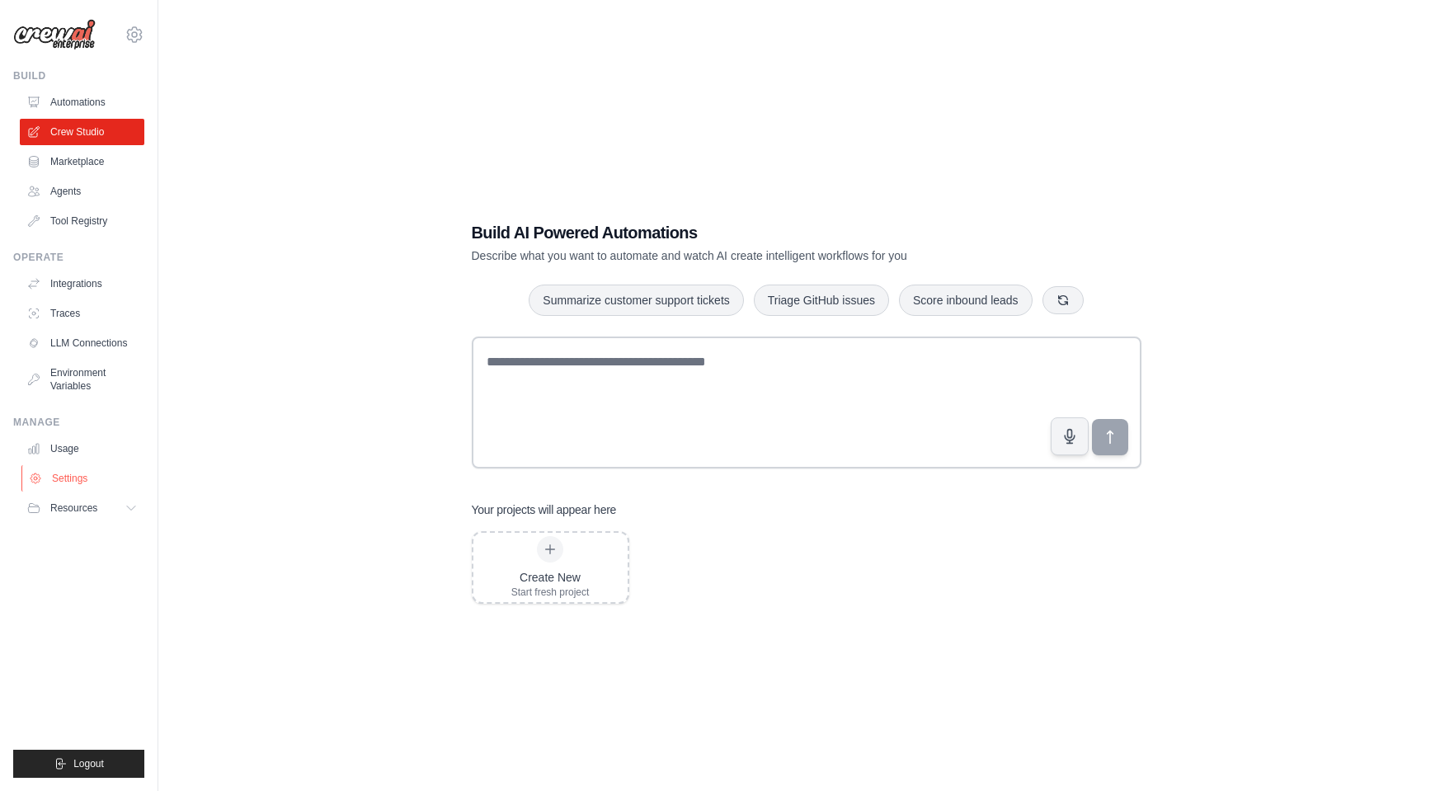
click at [76, 477] on link "Settings" at bounding box center [83, 478] width 125 height 26
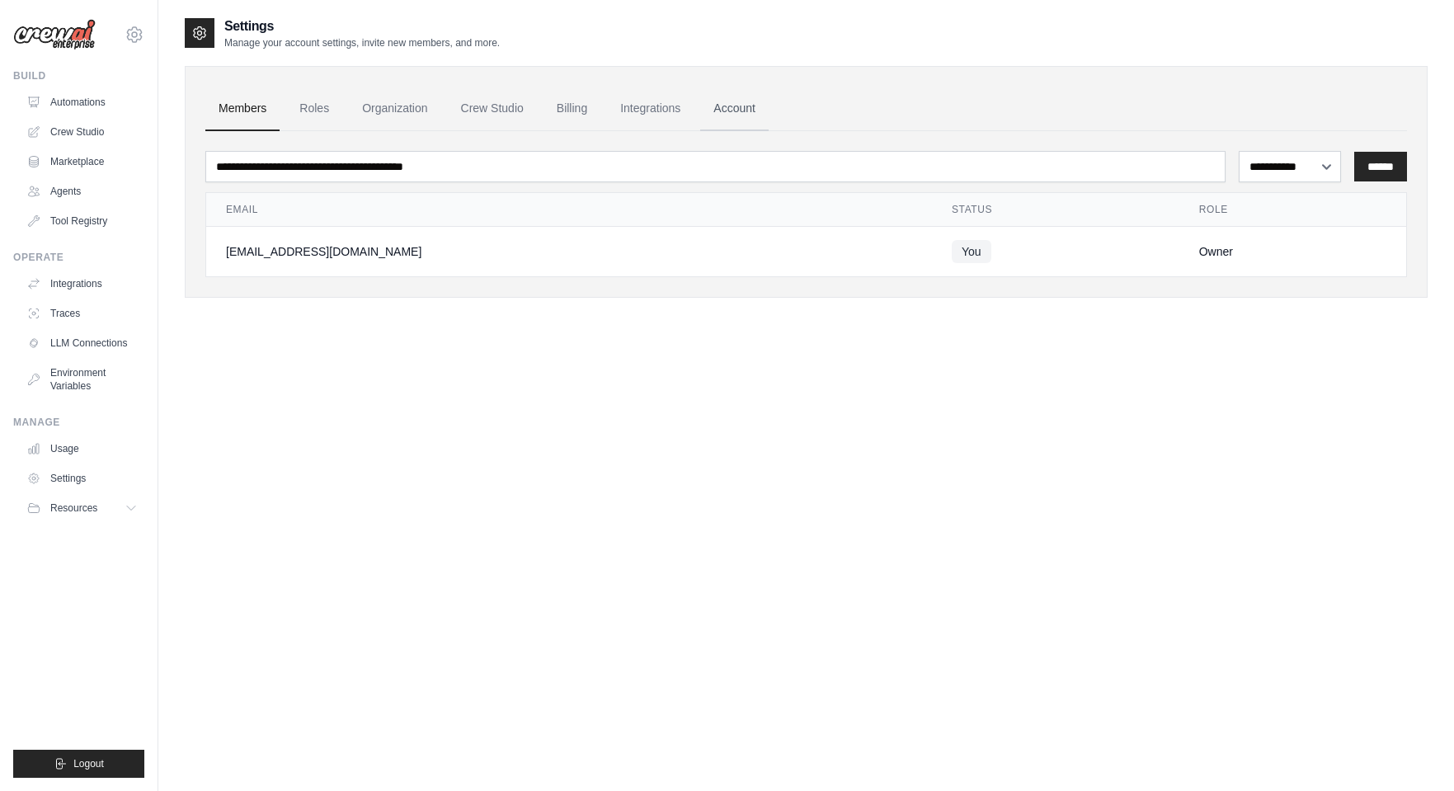
click at [737, 106] on link "Account" at bounding box center [734, 109] width 68 height 45
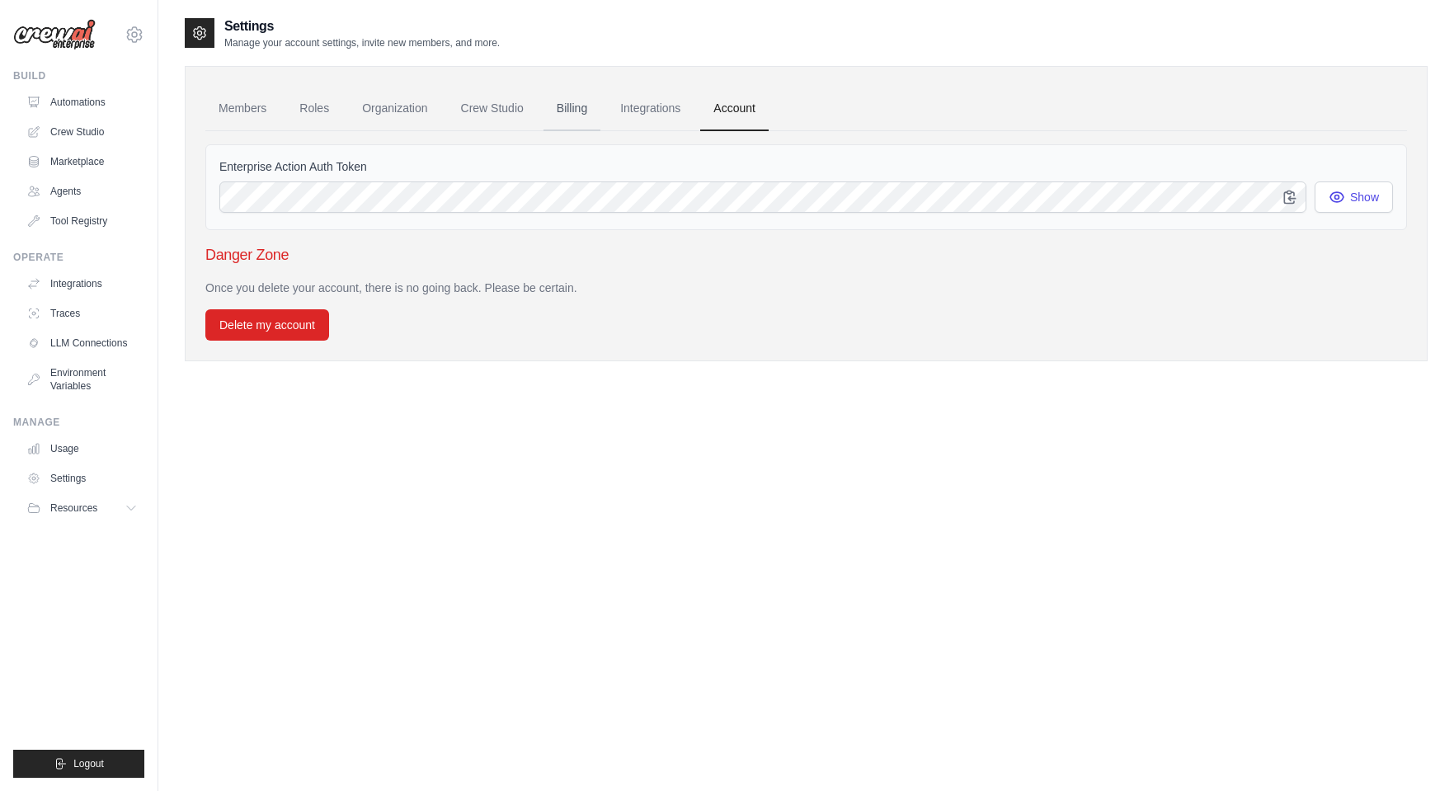
click at [595, 107] on link "Billing" at bounding box center [571, 109] width 57 height 45
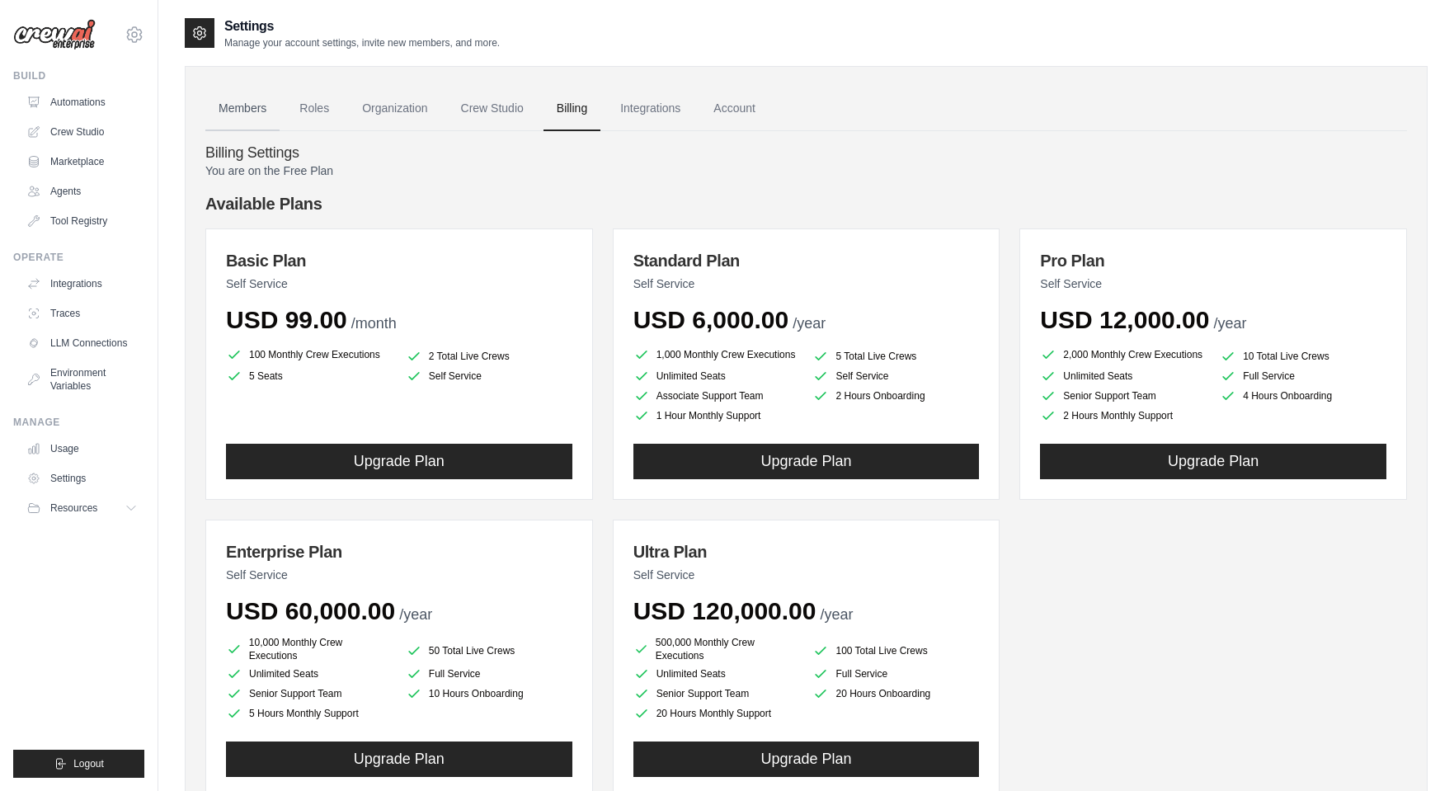
click at [252, 106] on link "Members" at bounding box center [242, 109] width 74 height 45
